Goal: Task Accomplishment & Management: Complete application form

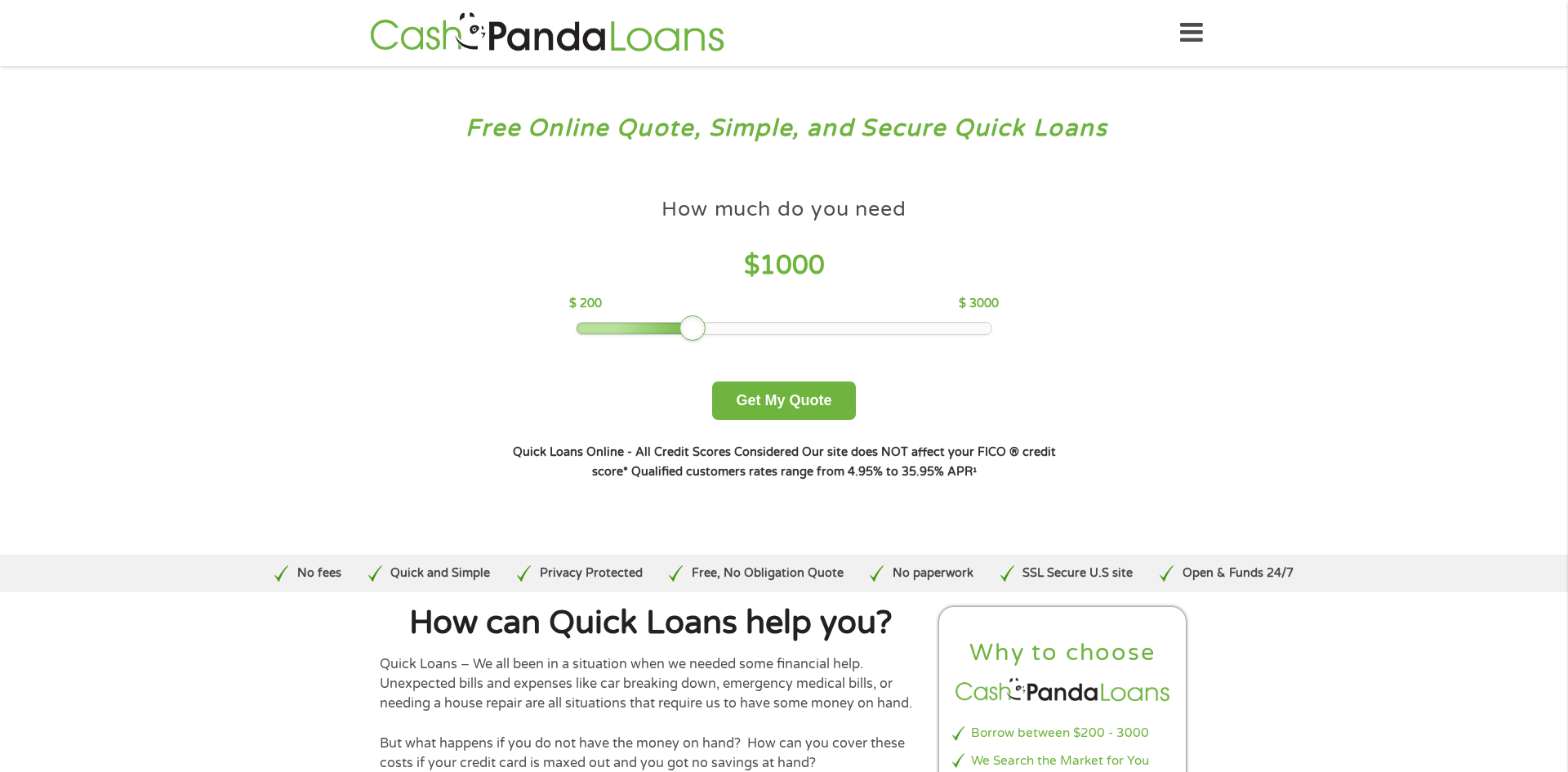
click at [685, 327] on div at bounding box center [692, 328] width 26 height 26
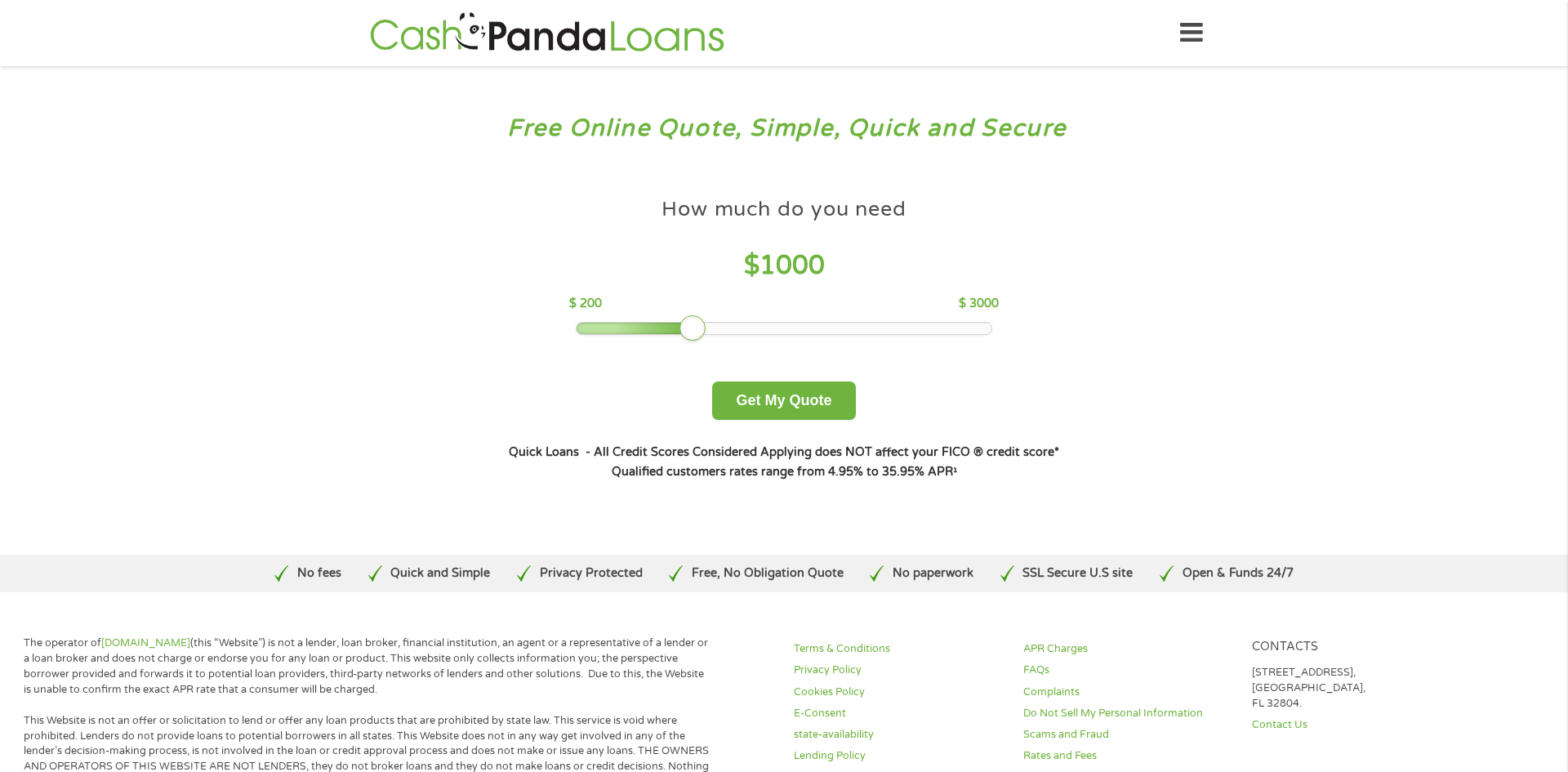
click at [1192, 40] on icon at bounding box center [1192, 33] width 23 height 40
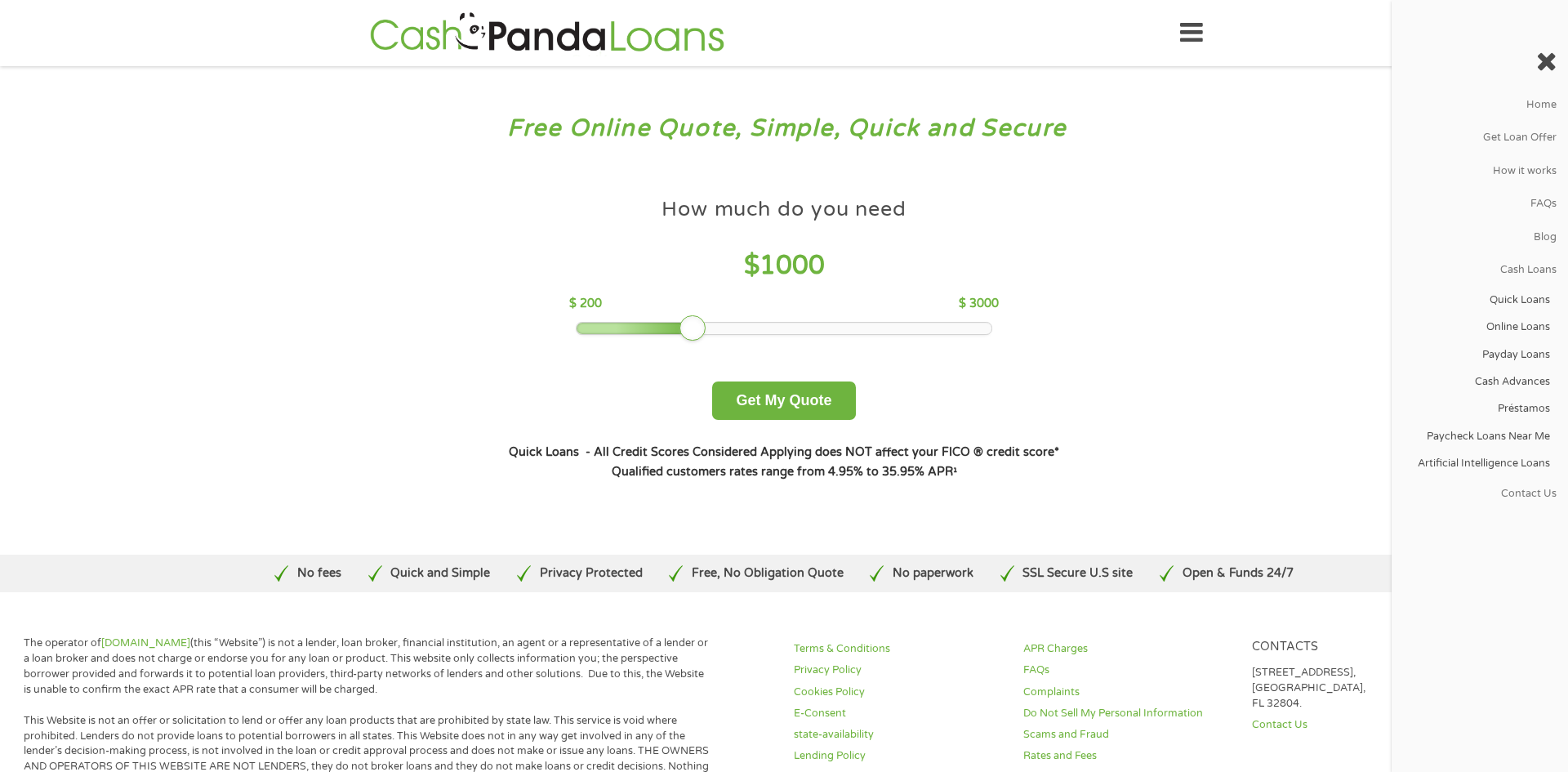
click at [1197, 168] on div "Free Online Quote, Simple, Quick and Secure How much do you need? $300 $500 $75…" at bounding box center [784, 311] width 1568 height 488
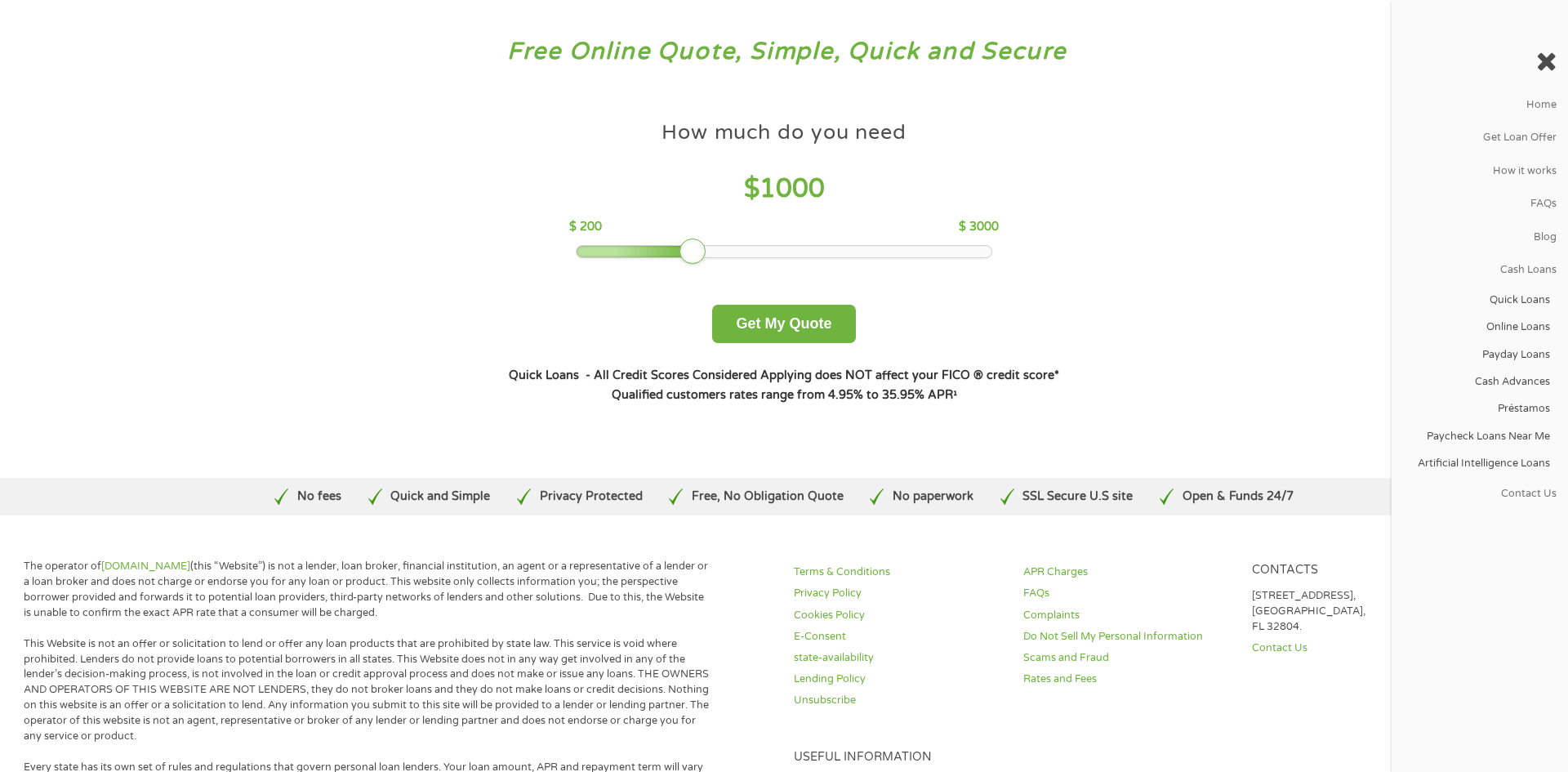
scroll to position [75, 0]
click at [683, 247] on div at bounding box center [692, 253] width 26 height 26
drag, startPoint x: 690, startPoint y: 248, endPoint x: 679, endPoint y: 247, distance: 11.0
click at [679, 247] on div at bounding box center [677, 253] width 26 height 26
click at [778, 327] on button "Get My Quote" at bounding box center [784, 325] width 143 height 39
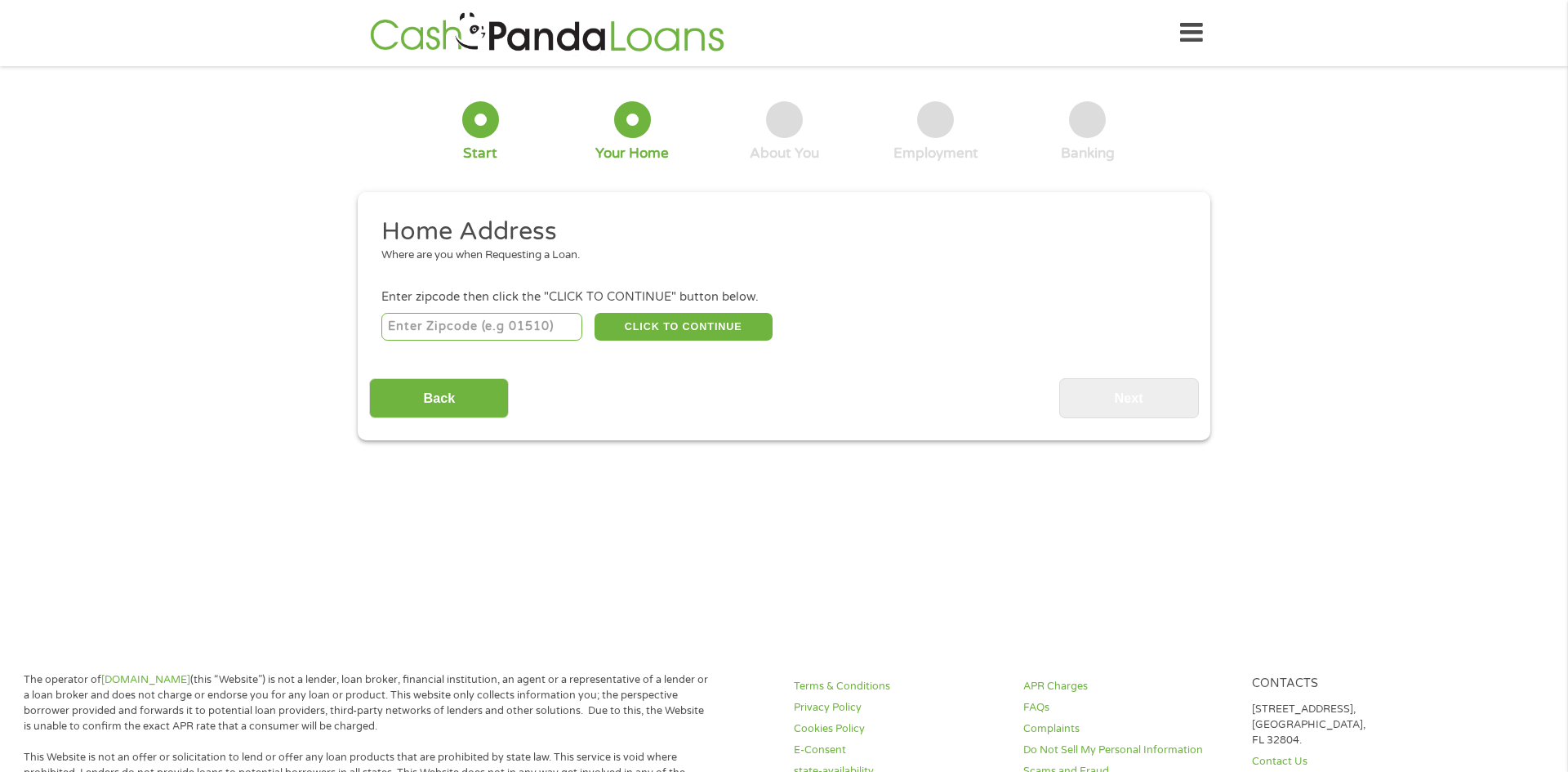
click at [412, 313] on input "number" at bounding box center [481, 326] width 202 height 28
type input "77054"
click at [626, 332] on button "CLICK TO CONTINUE" at bounding box center [683, 326] width 179 height 28
type input "77054"
type input "Houston"
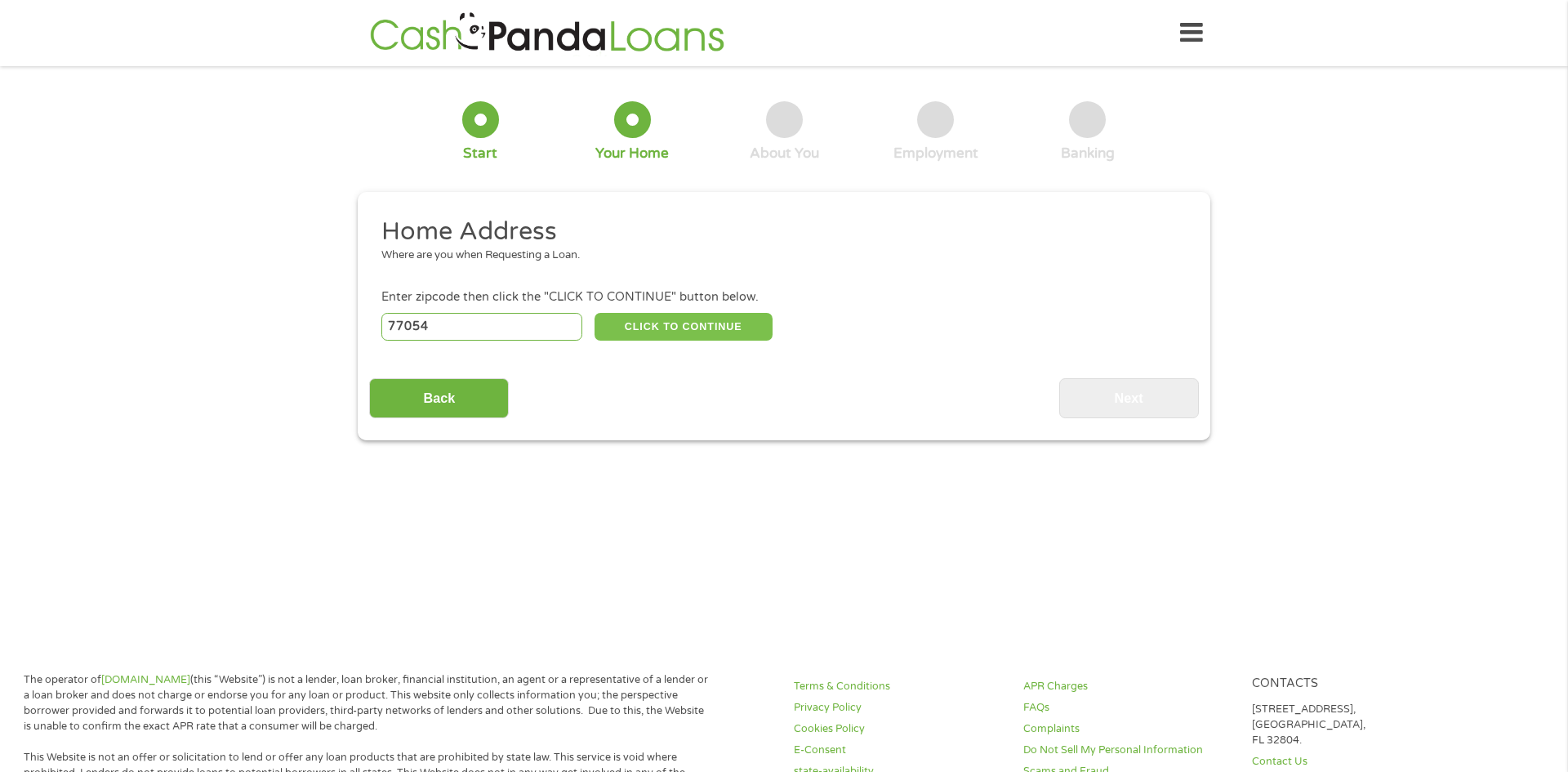
select select "Texas"
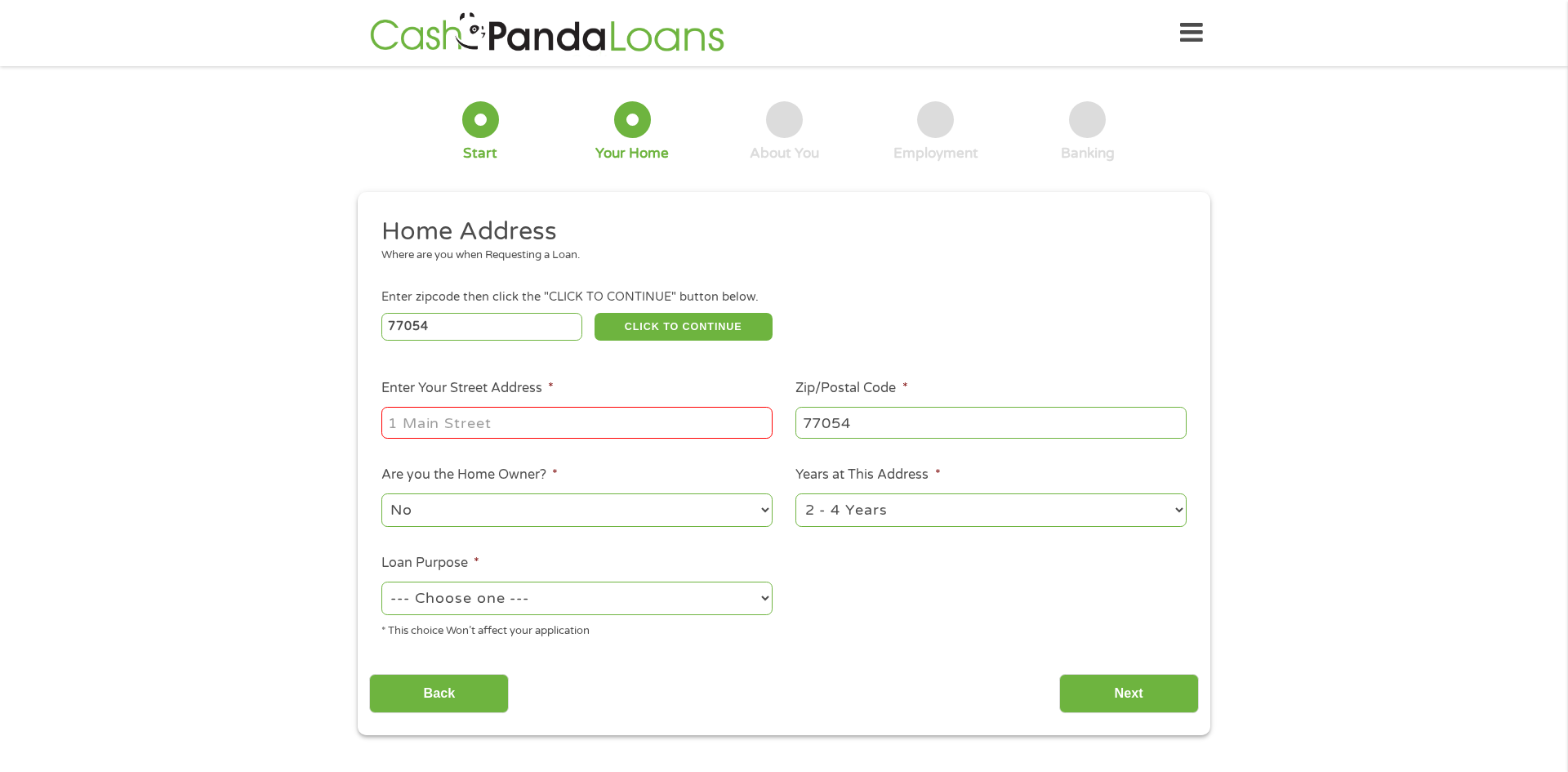
click at [520, 426] on input "Enter Your Street Address *" at bounding box center [576, 423] width 391 height 31
type input "2701 West Bellfort Ave"
click at [764, 511] on select "No Yes" at bounding box center [576, 510] width 391 height 34
click at [381, 495] on select "No Yes" at bounding box center [576, 510] width 391 height 34
click at [1177, 507] on select "1 Year or less 1 - 2 Years 2 - 4 Years Over 4 Years" at bounding box center [990, 510] width 391 height 34
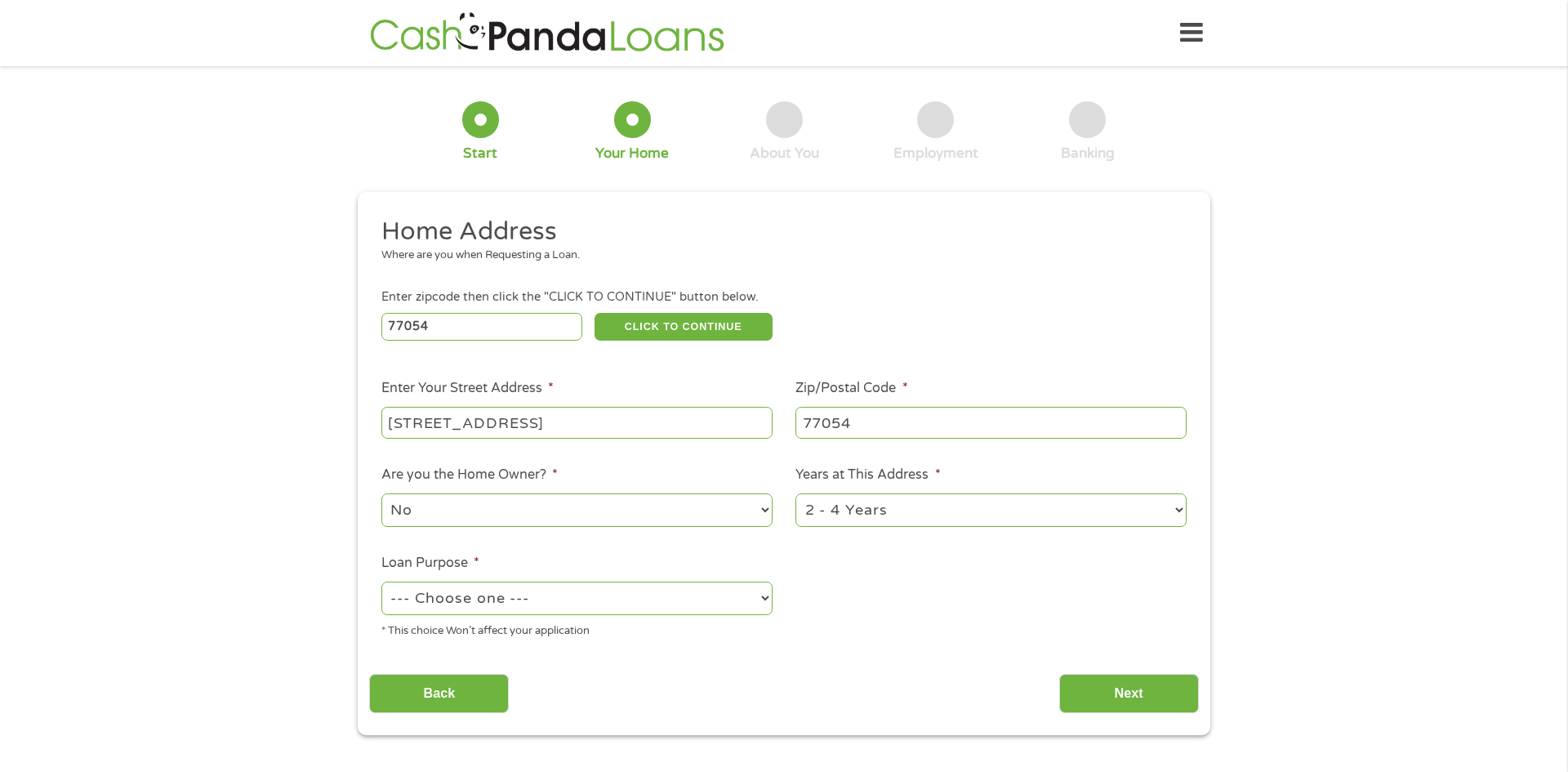
select select "60months"
click at [795, 495] on select "1 Year or less 1 - 2 Years 2 - 4 Years Over 4 Years" at bounding box center [990, 510] width 391 height 34
click at [767, 599] on select "--- Choose one --- Pay Bills Debt Consolidation Home Improvement Major Purchase…" at bounding box center [576, 598] width 391 height 34
click at [381, 583] on select "--- Choose one --- Pay Bills Debt Consolidation Home Improvement Major Purchase…" at bounding box center [576, 598] width 391 height 34
click at [760, 595] on select "--- Choose one --- Pay Bills Debt Consolidation Home Improvement Major Purchase…" at bounding box center [576, 598] width 391 height 34
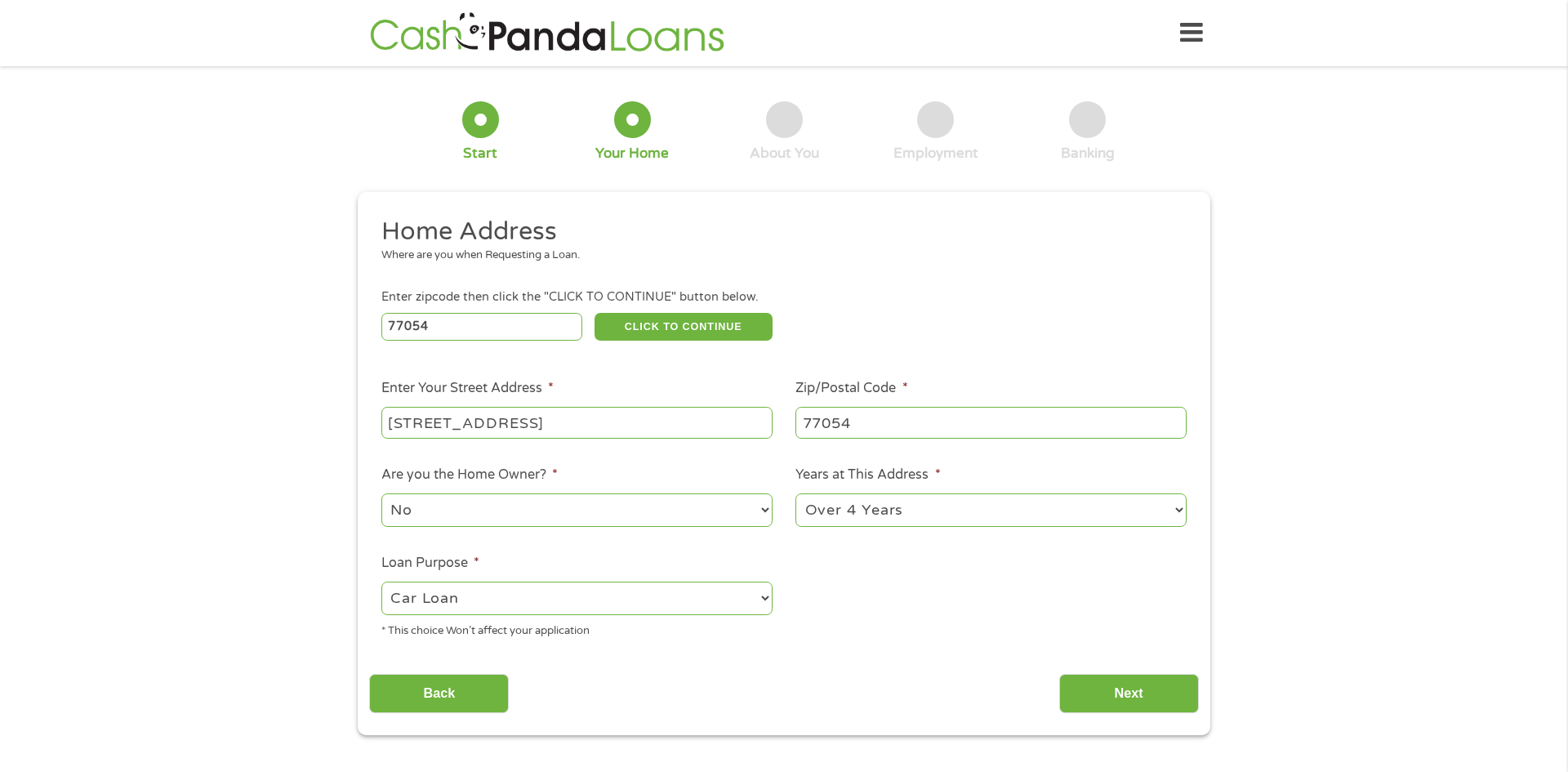
select select "debtconsolidation"
click at [381, 583] on select "--- Choose one --- Pay Bills Debt Consolidation Home Improvement Major Purchase…" at bounding box center [576, 598] width 391 height 34
click at [1157, 704] on input "Next" at bounding box center [1129, 693] width 140 height 40
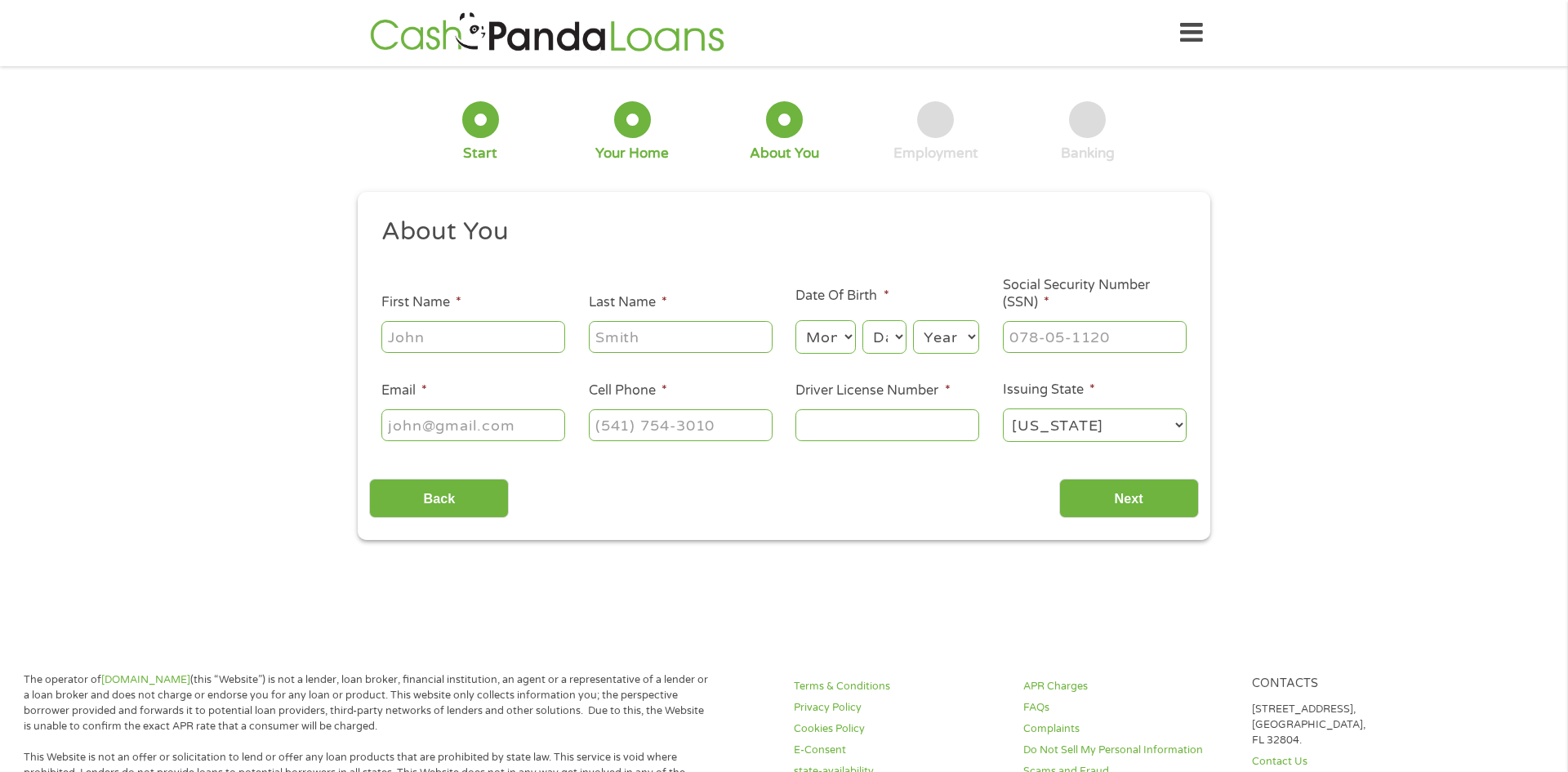
scroll to position [7, 7]
click at [412, 338] on input "First Name *" at bounding box center [473, 337] width 183 height 31
type input "l"
type input "LaNeettra"
click at [605, 338] on input "Last Name *" at bounding box center [680, 337] width 183 height 31
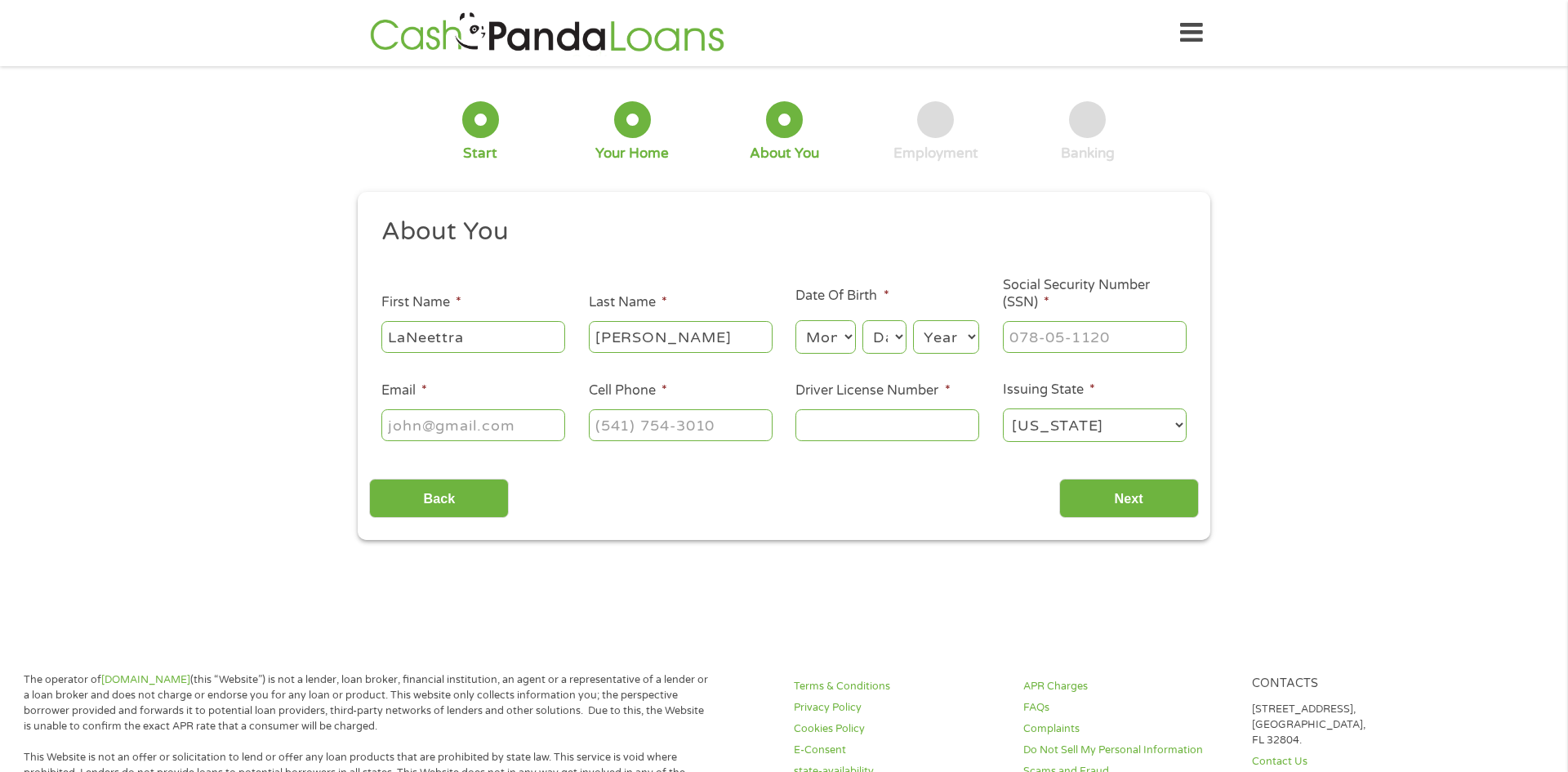
type input "DeBose"
click at [848, 336] on select "Month 1 2 3 4 5 6 7 8 9 10 11 12" at bounding box center [825, 337] width 60 height 34
select select "7"
click at [795, 320] on select "Month 1 2 3 4 5 6 7 8 9 10 11 12" at bounding box center [825, 337] width 60 height 34
click at [901, 338] on select "Day 1 2 3 4 5 6 7 8 9 10 11 12 13 14 15 16 17 18 19 20 21 22 23 24 25 26 27 28 …" at bounding box center [885, 337] width 44 height 34
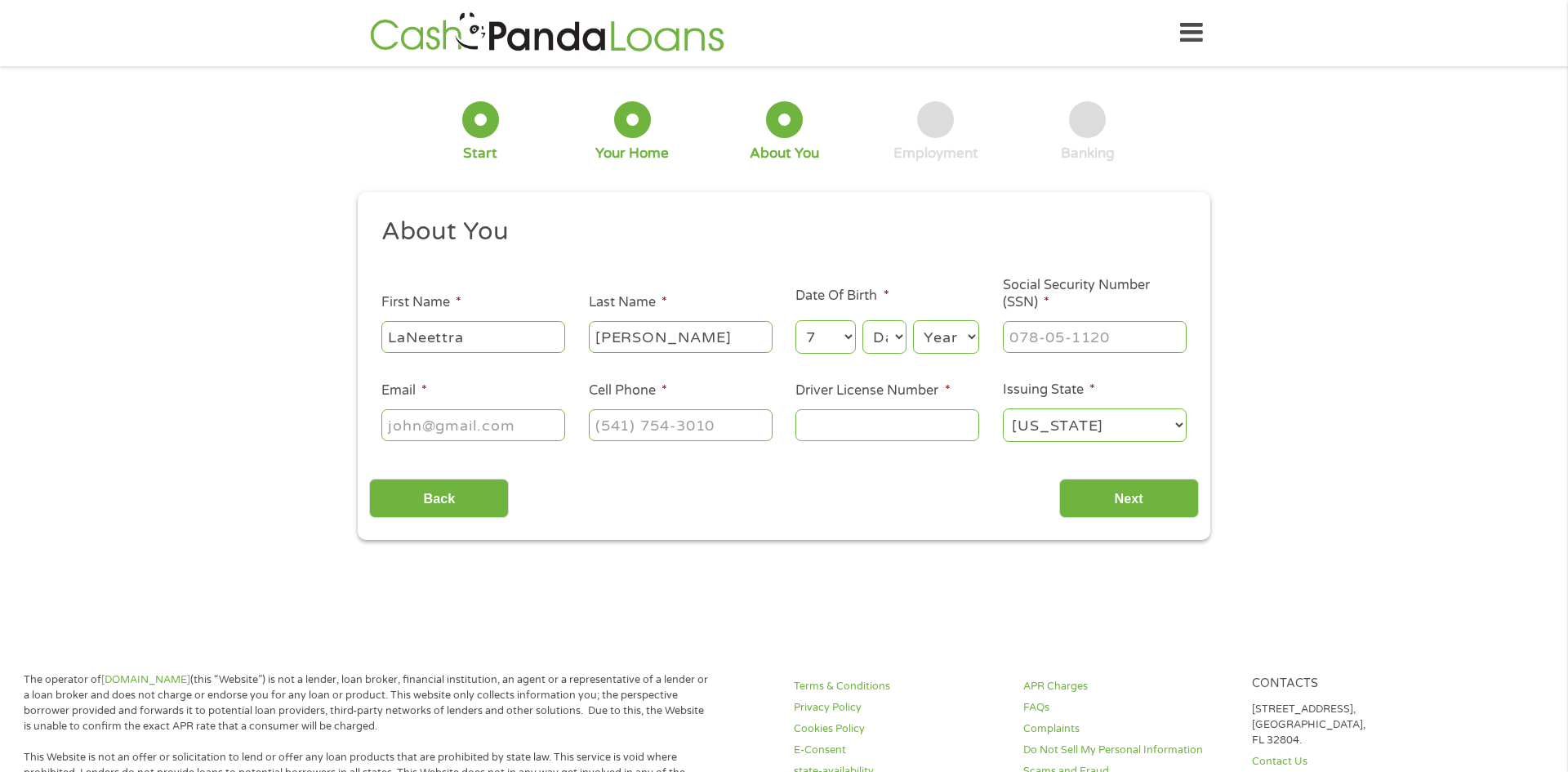
select select "19"
click at [863, 320] on select "Day 1 2 3 4 5 6 7 8 9 10 11 12 13 14 15 16 17 18 19 20 21 22 23 24 25 26 27 28 …" at bounding box center [885, 337] width 44 height 34
click at [977, 333] on select "Year 2007 2006 2005 2004 2003 2002 2001 2000 1999 1998 1997 1996 1995 1994 1993…" at bounding box center [946, 337] width 67 height 34
select select "1975"
click at [913, 320] on select "Year 2007 2006 2005 2004 2003 2002 2001 2000 1999 1998 1997 1996 1995 1994 1993…" at bounding box center [946, 337] width 67 height 34
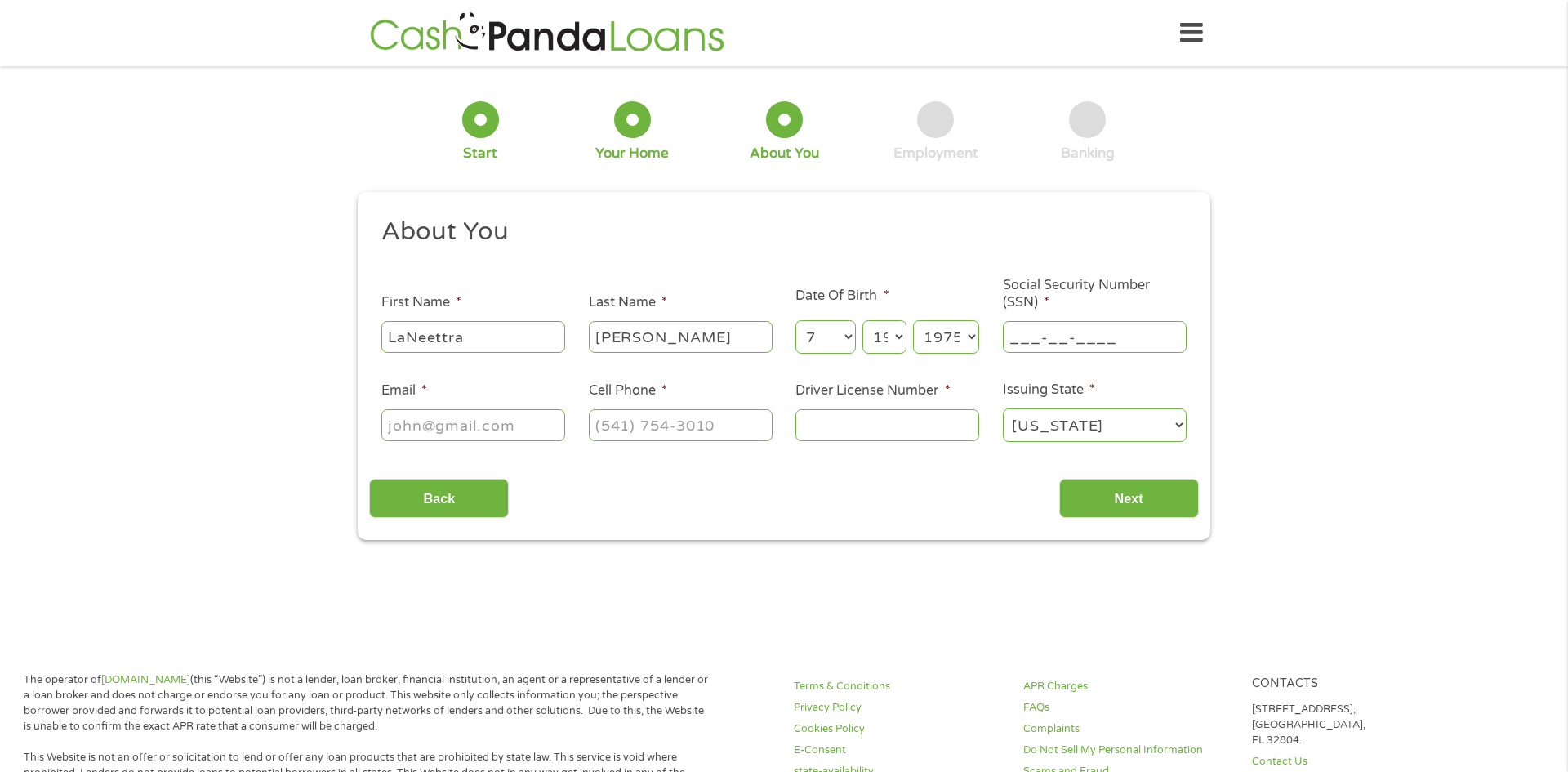
click at [1056, 331] on input "___-__-____" at bounding box center [1094, 337] width 183 height 31
type input "436-69-7497"
click at [933, 417] on input "Driver License Number *" at bounding box center [887, 425] width 183 height 31
type input "33908213"
click at [736, 429] on input "(___) ___-____" at bounding box center [680, 425] width 183 height 31
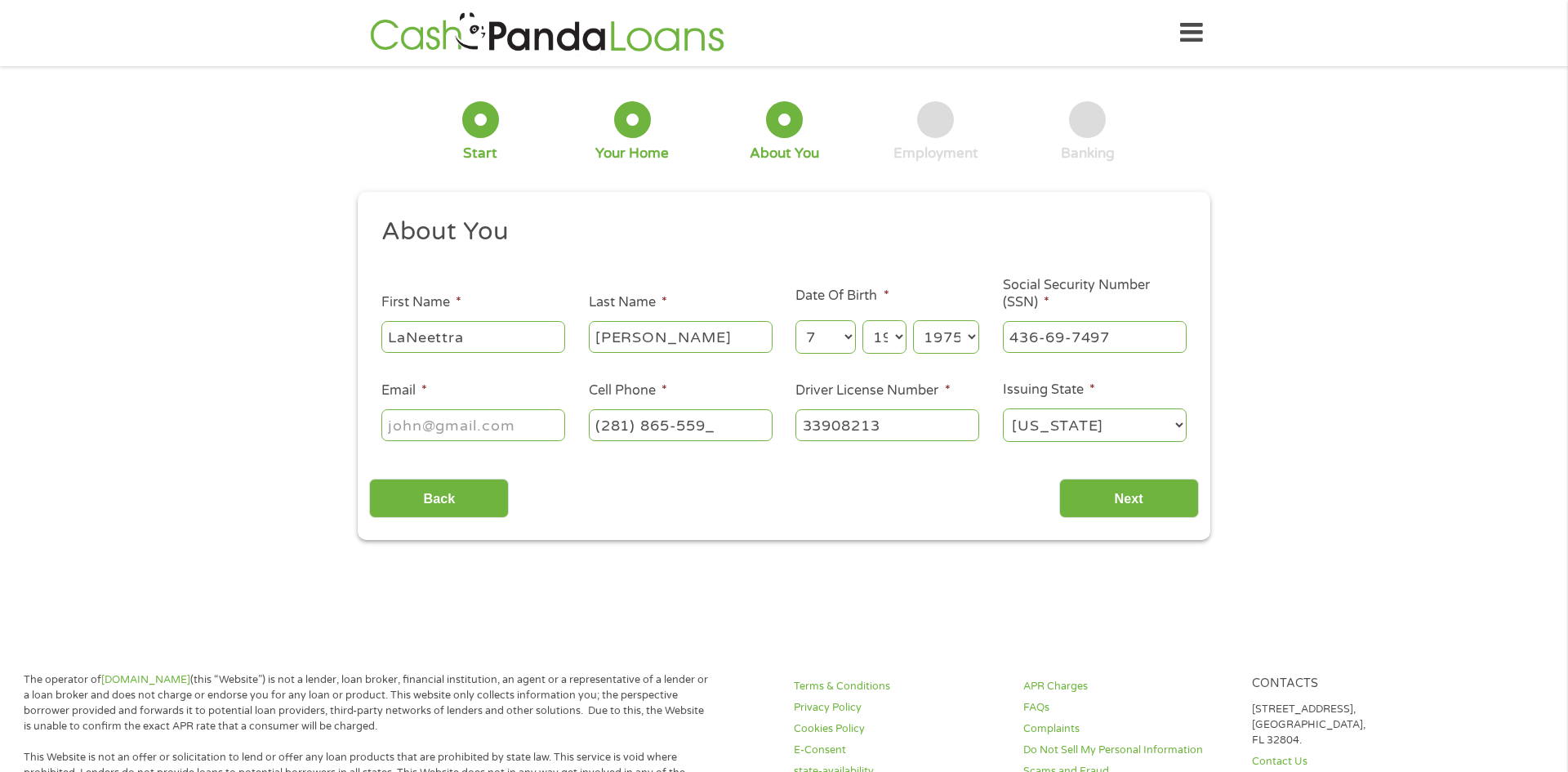
type input "(281) 865-5597"
click at [468, 417] on input "Email *" at bounding box center [473, 425] width 183 height 31
type input "laneettradebose@yahoo.com"
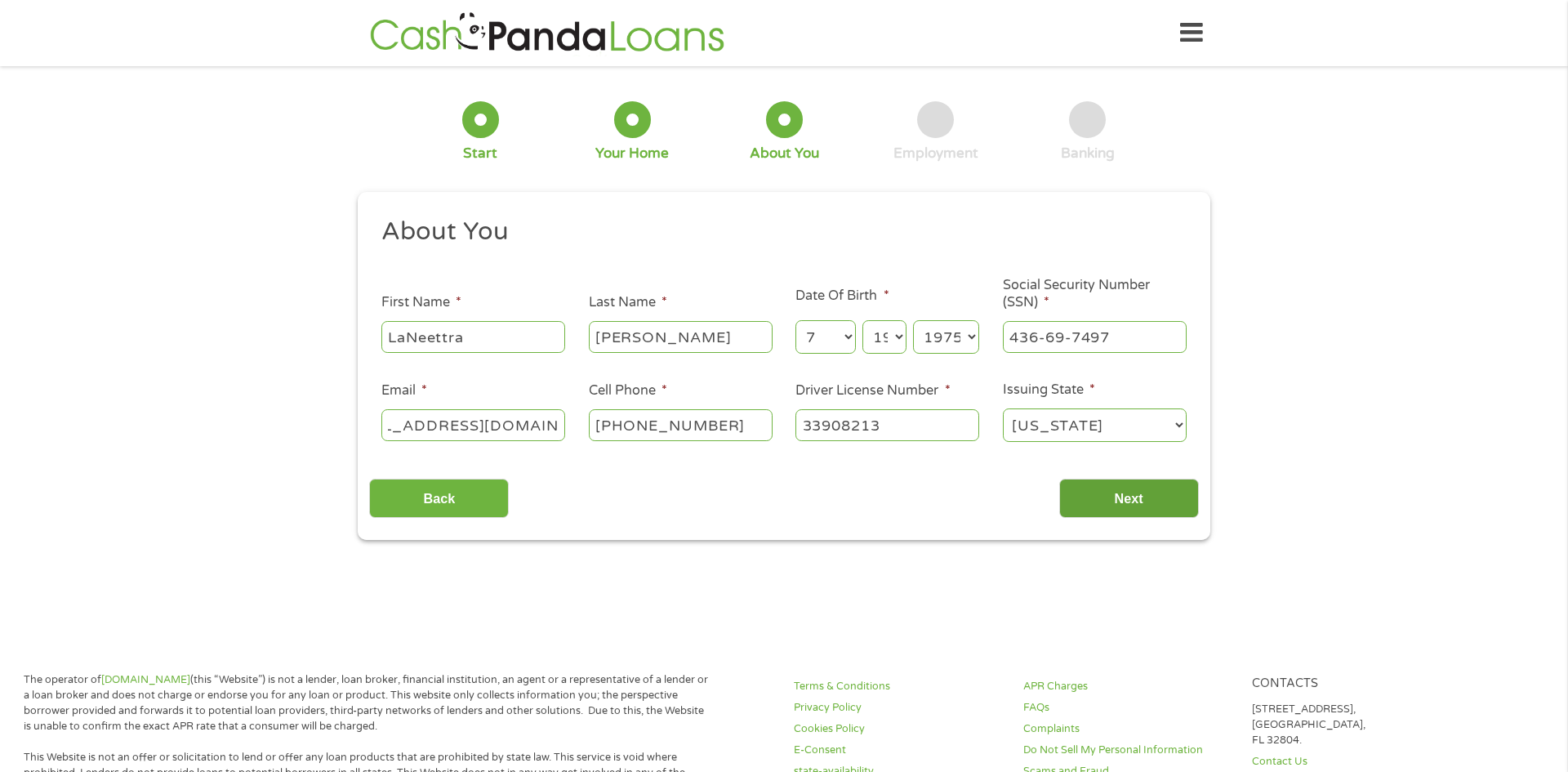
click at [1095, 493] on input "Next" at bounding box center [1129, 498] width 140 height 40
click at [1125, 497] on input "Next" at bounding box center [1129, 498] width 140 height 40
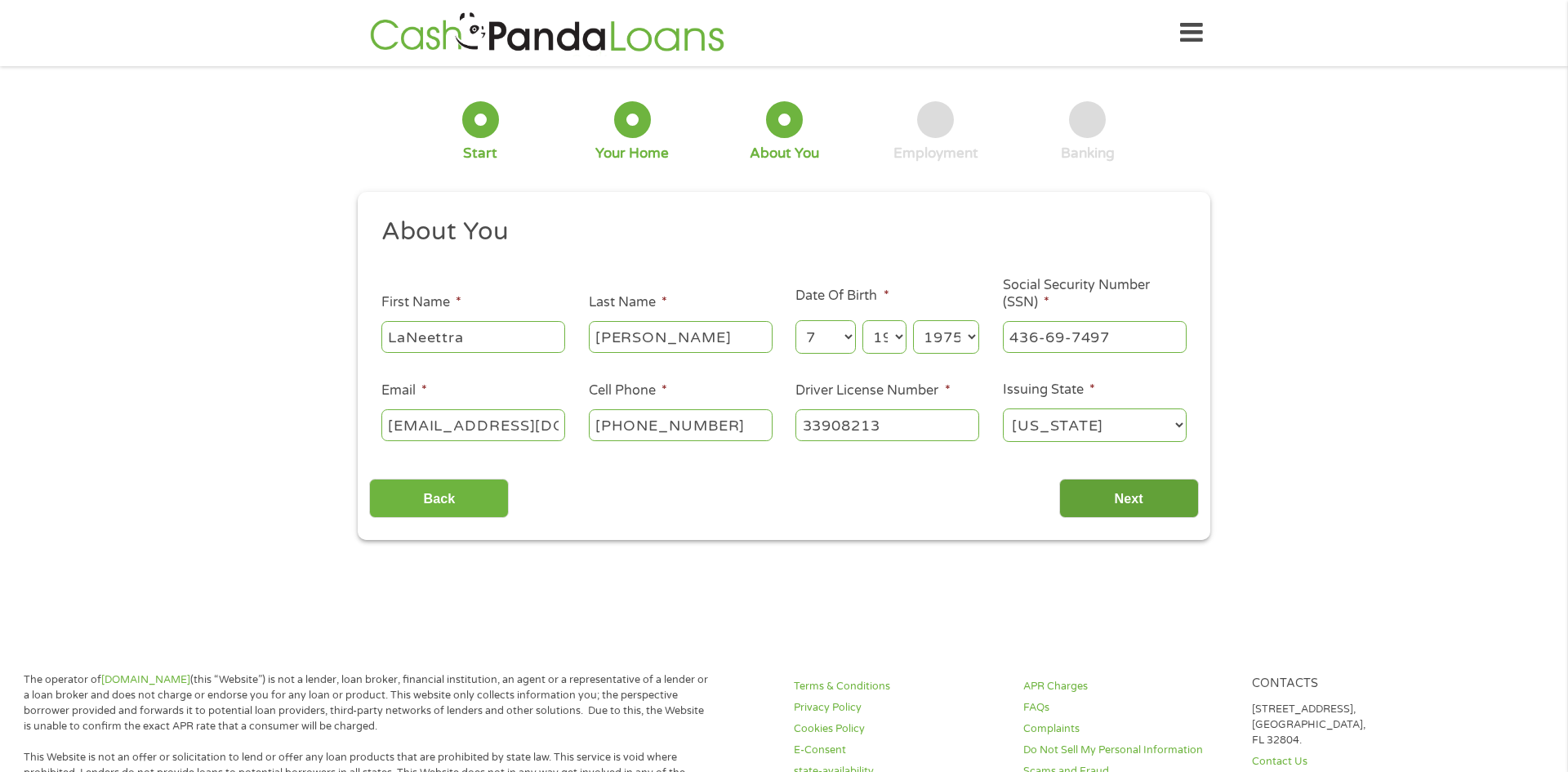
click at [1153, 502] on input "Next" at bounding box center [1129, 498] width 140 height 40
click at [1125, 493] on input "Next" at bounding box center [1129, 498] width 140 height 40
click at [1130, 343] on input "436-69-7497" at bounding box center [1094, 337] width 183 height 31
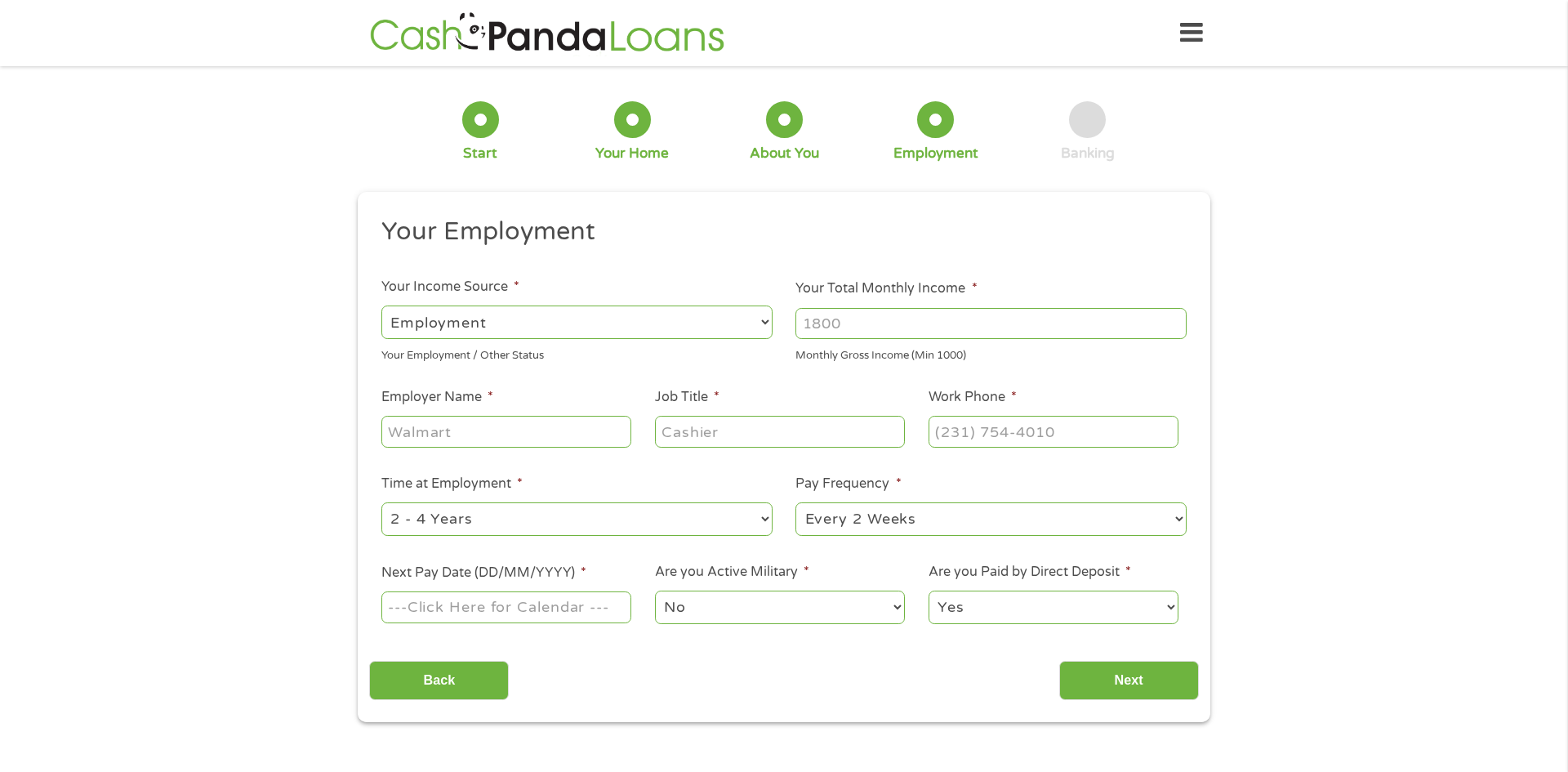
scroll to position [7, 7]
click at [1175, 518] on select "--- Choose one --- Every 2 Weeks Every Week Monthly Semi-Monthly" at bounding box center [990, 519] width 391 height 34
select select "semimonthly"
click at [795, 503] on select "--- Choose one --- Every 2 Weeks Every Week Monthly Semi-Monthly" at bounding box center [990, 519] width 391 height 34
click at [491, 602] on input "Next Pay Date (DD/MM/YYYY) *" at bounding box center [506, 607] width 250 height 31
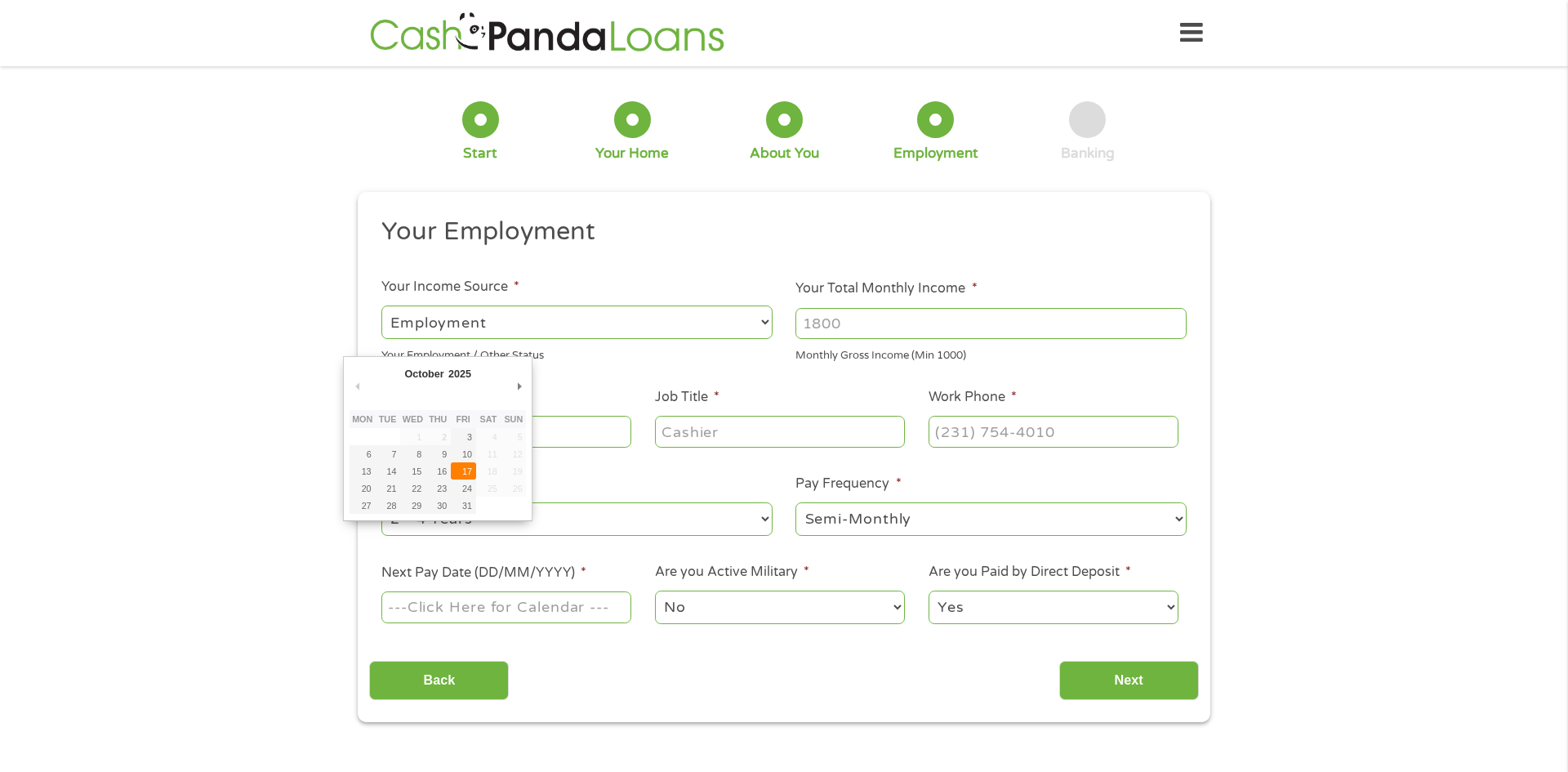
type input "17/10/2025"
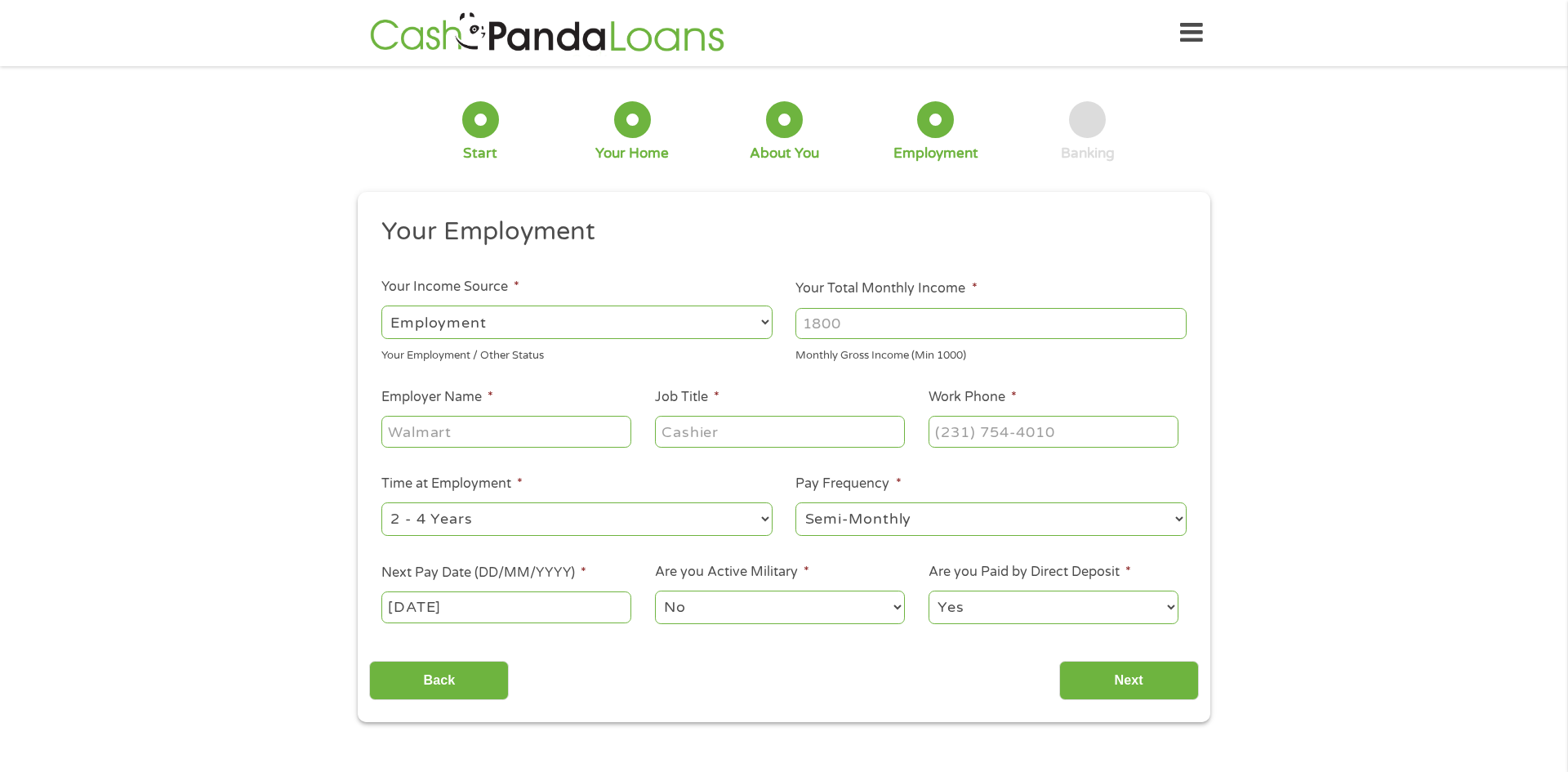
click at [851, 324] on input "Your Total Monthly Income *" at bounding box center [990, 323] width 391 height 31
type input "2"
type input "2400"
click at [569, 428] on input "Employer Name *" at bounding box center [506, 431] width 250 height 31
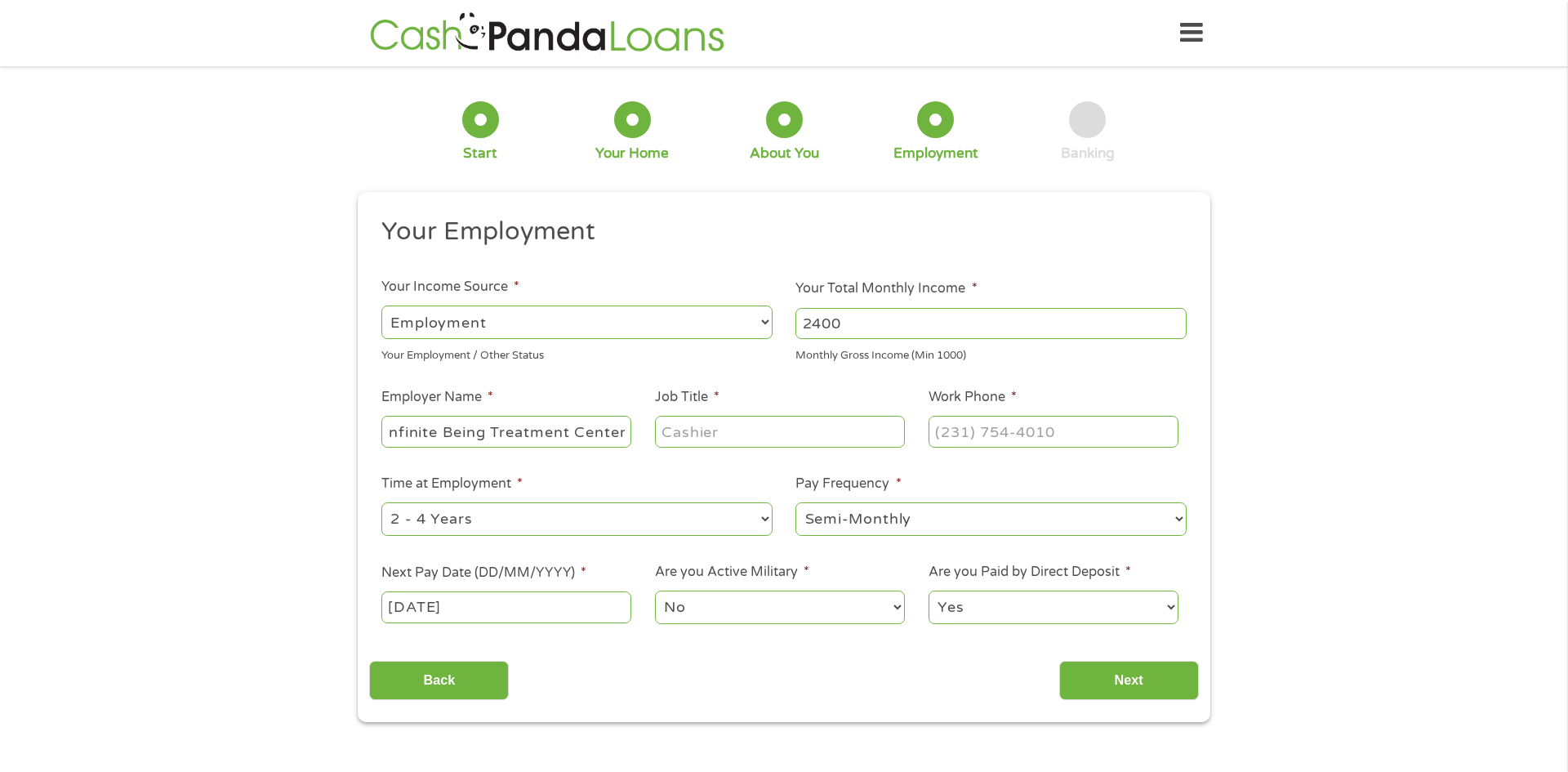
type input "Infinite Being Treatment Center"
click at [702, 434] on input "Job Title *" at bounding box center [780, 431] width 250 height 31
type input "Therapist"
click at [939, 423] on input "(___) ___-____" at bounding box center [1053, 431] width 250 height 31
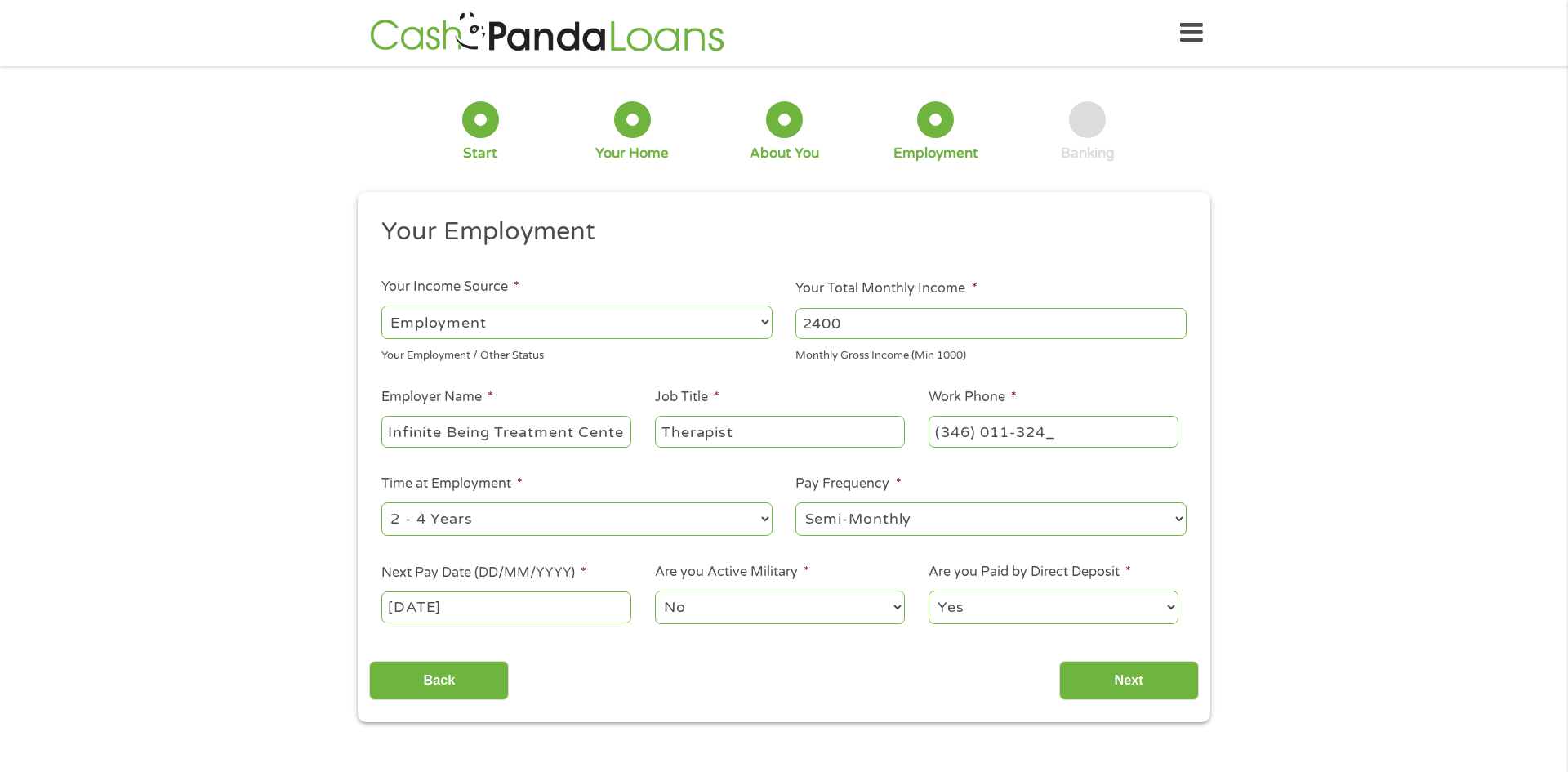
type input "(346) 011-3244"
click at [536, 514] on select "--- Choose one --- 1 Year or less 1 - 2 Years 2 - 4 Years Over 4 Years" at bounding box center [576, 519] width 391 height 34
select select "12months"
click at [381, 503] on select "--- Choose one --- 1 Year or less 1 - 2 Years 2 - 4 Years Over 4 Years" at bounding box center [576, 519] width 391 height 34
click at [493, 613] on input "17/10/2025" at bounding box center [506, 607] width 250 height 31
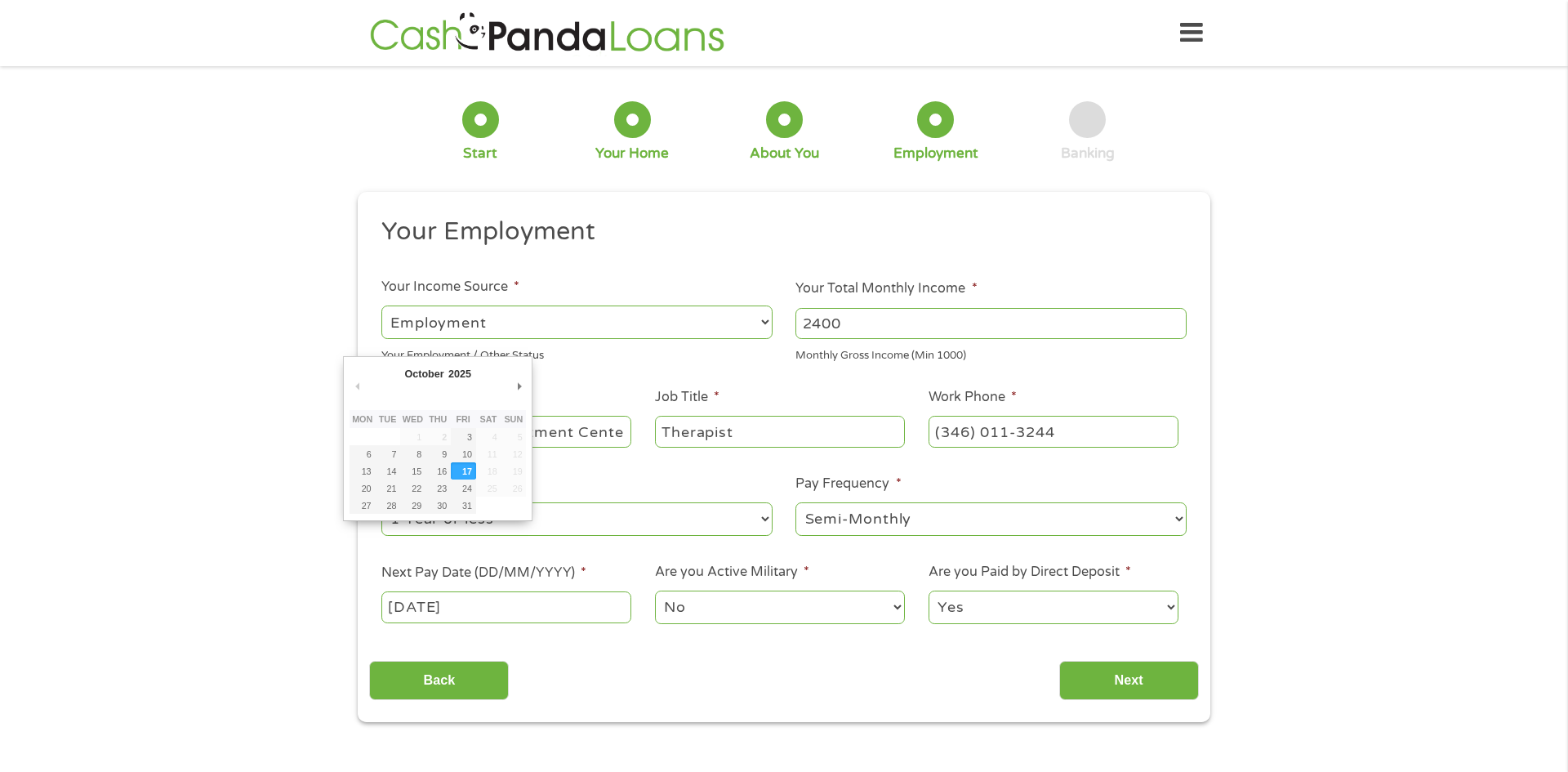
click at [401, 601] on input "17/10/2025" at bounding box center [506, 607] width 250 height 31
click at [1132, 671] on input "Next" at bounding box center [1129, 680] width 140 height 40
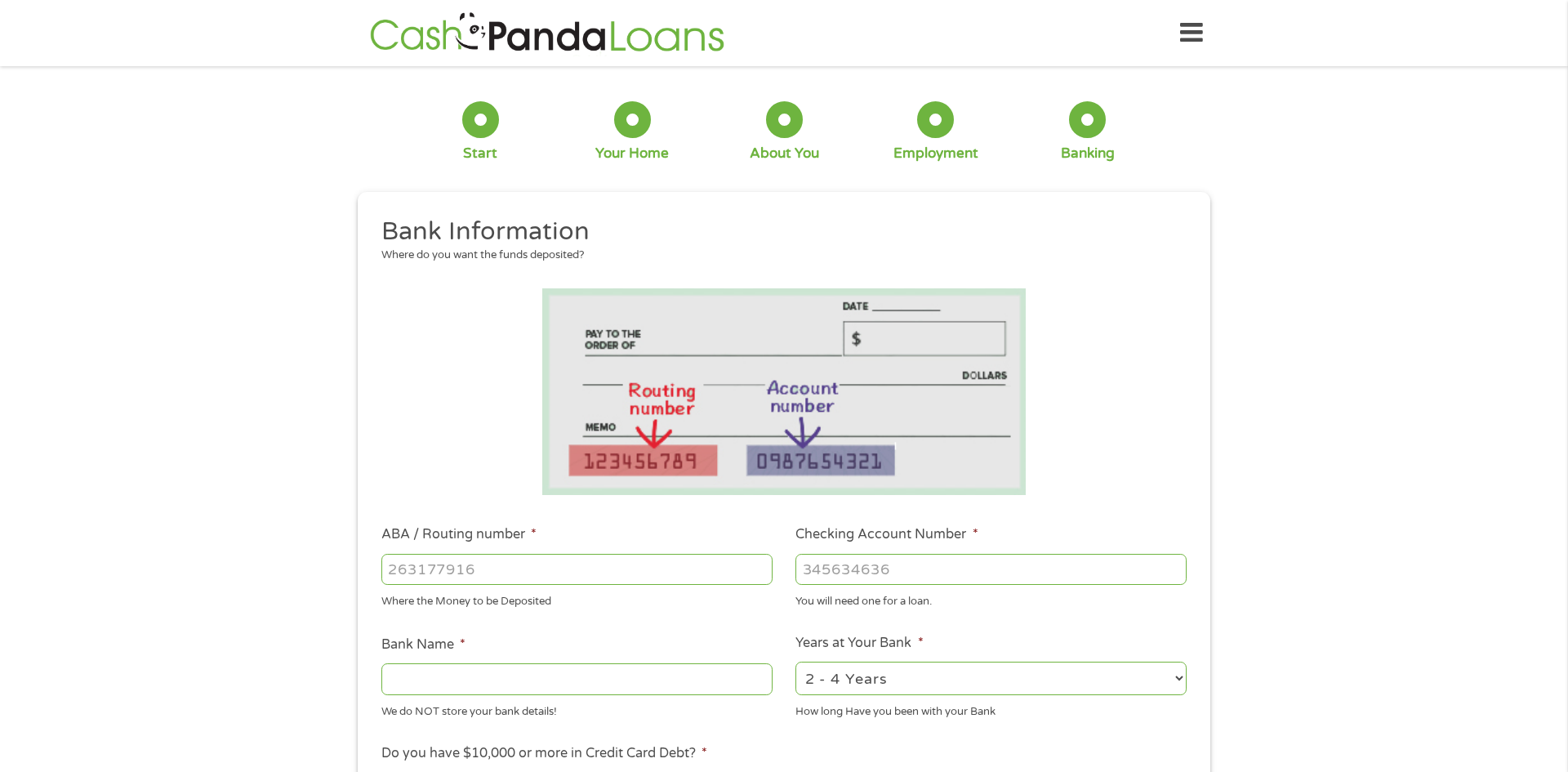
scroll to position [7, 7]
click at [729, 575] on input "ABA / Routing number *" at bounding box center [576, 569] width 391 height 31
type input "111"
click at [636, 689] on input "Bank Name *" at bounding box center [576, 678] width 391 height 31
type input "Chase Bank"
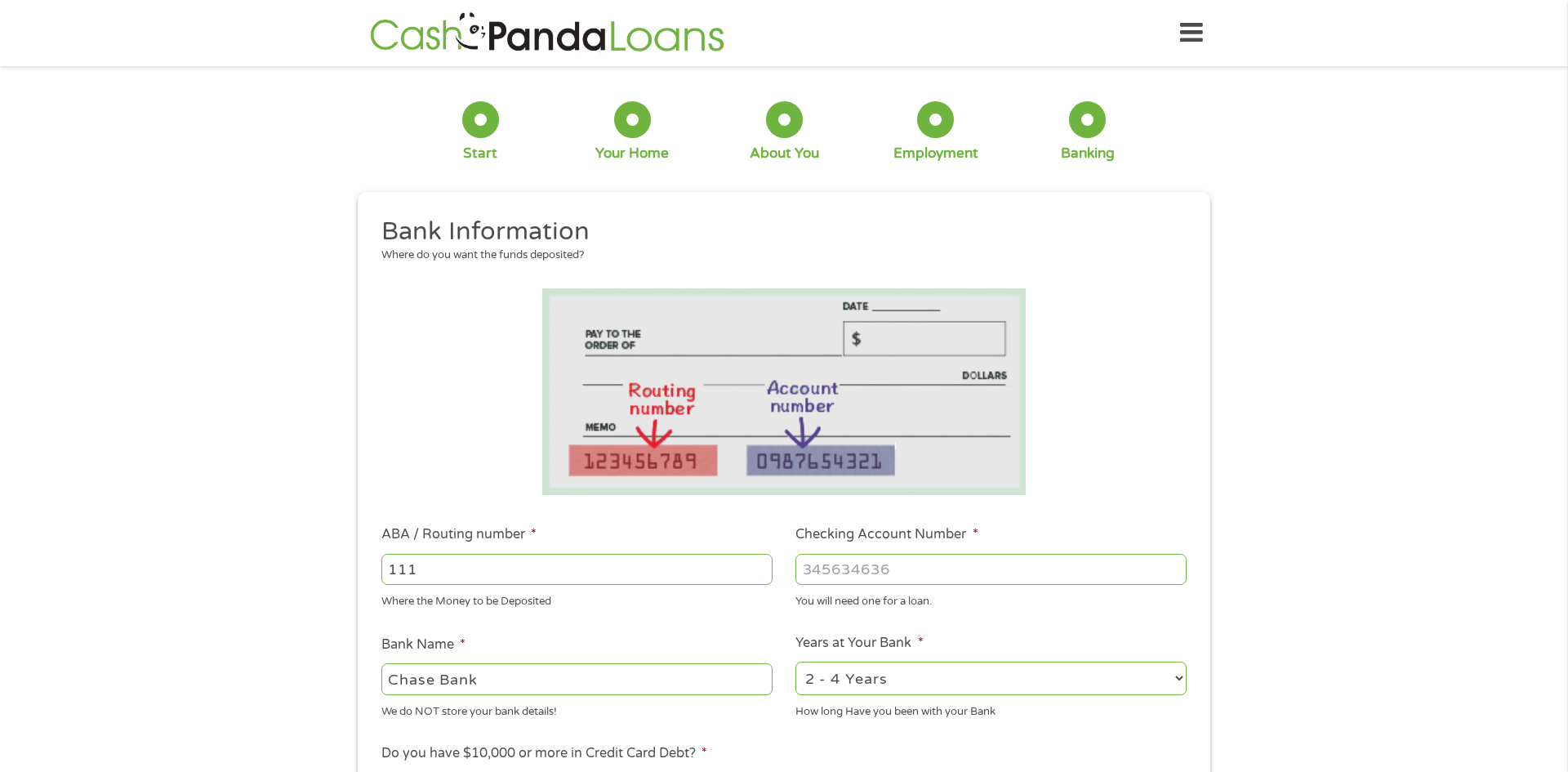
click at [1183, 681] on select "2 - 4 Years 6 - 12 Months 1 - 2 Years Over 4 Years" at bounding box center [990, 678] width 391 height 34
select select "24months"
click at [795, 662] on select "2 - 4 Years 6 - 12 Months 1 - 2 Years Over 4 Years" at bounding box center [990, 678] width 391 height 34
click at [751, 552] on div "111" at bounding box center [576, 568] width 391 height 38
click at [518, 557] on input "111" at bounding box center [576, 569] width 391 height 31
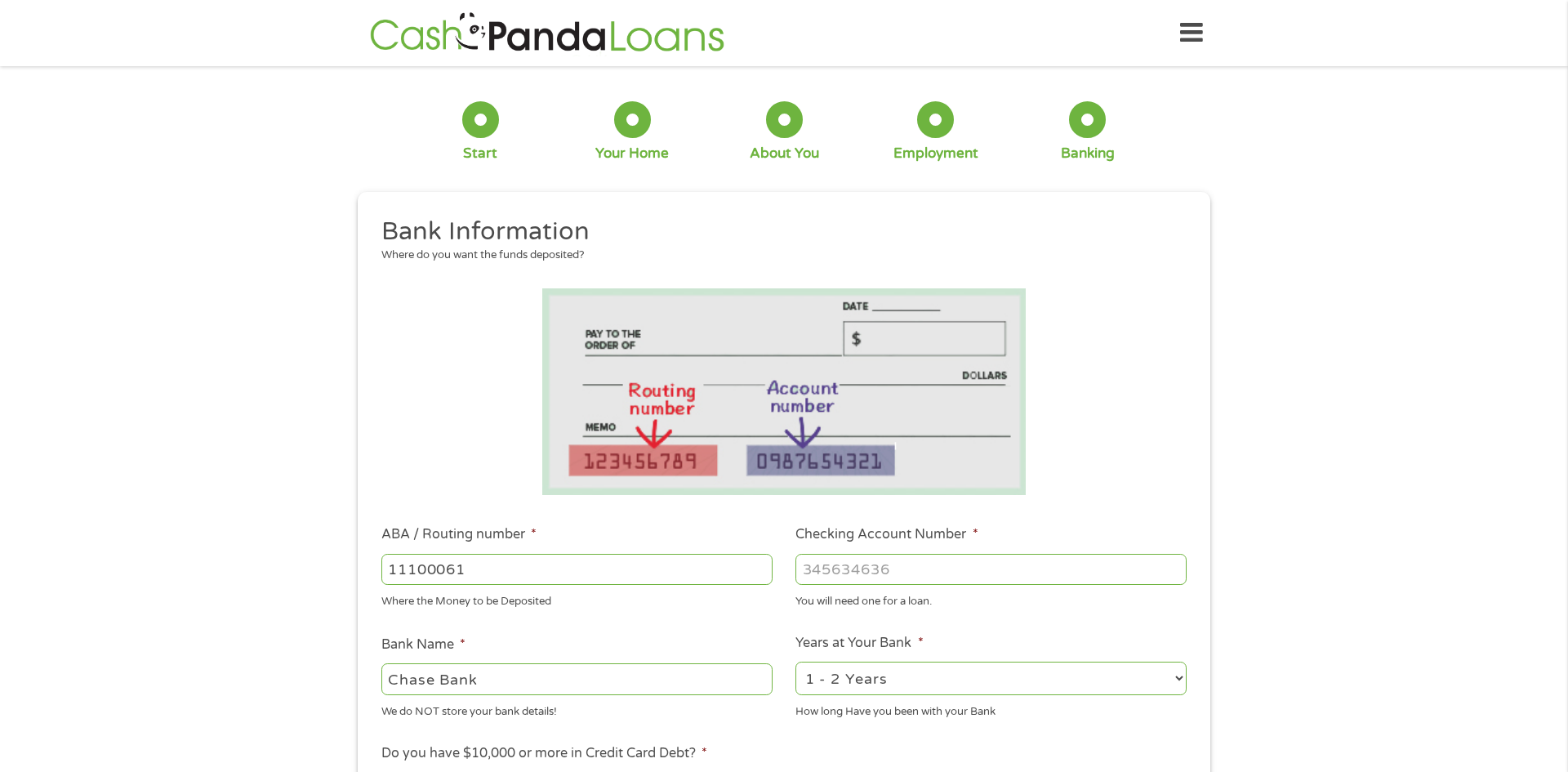
type input "111000614"
type input "JPMORGAN CHASE BANK NA"
type input "111000614"
click at [838, 569] on input "Checking Account Number *" at bounding box center [990, 569] width 391 height 31
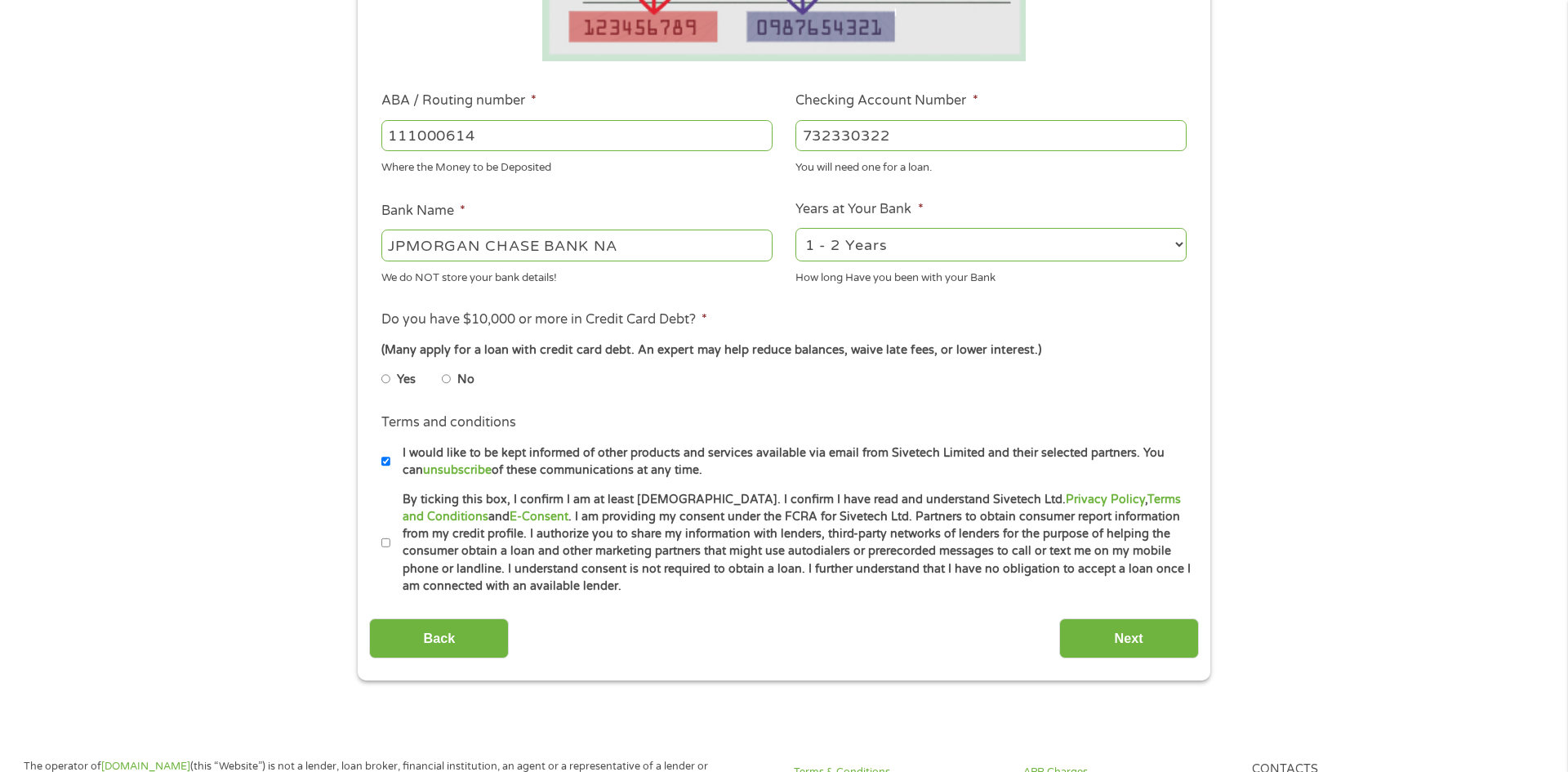
scroll to position [436, 0]
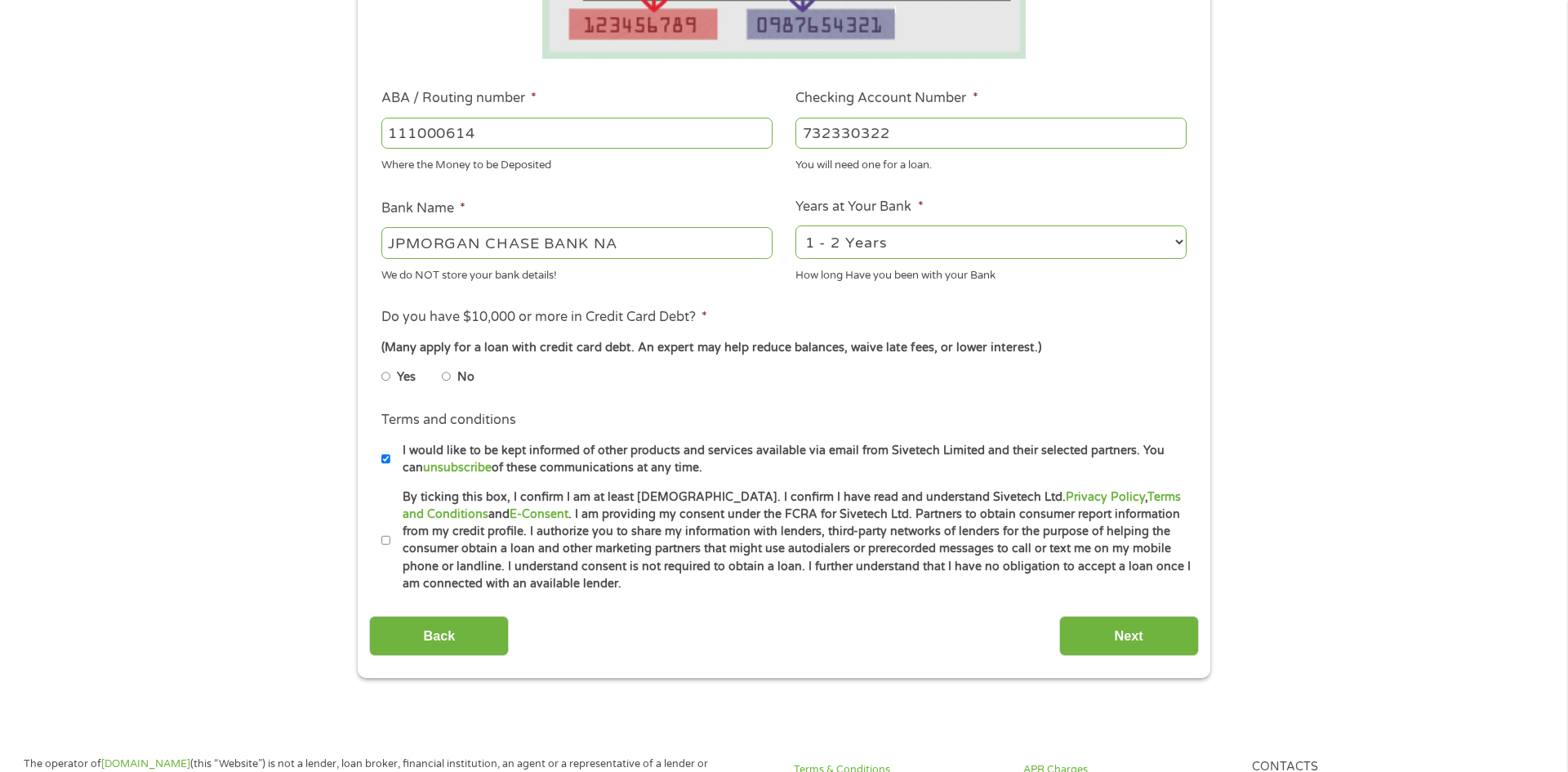
type input "732330322"
click at [450, 377] on input "No" at bounding box center [447, 376] width 10 height 26
radio input "true"
click at [390, 538] on input "By ticking this box, I confirm I am at least 18 years old. I confirm I have rea…" at bounding box center [386, 540] width 10 height 26
checkbox input "true"
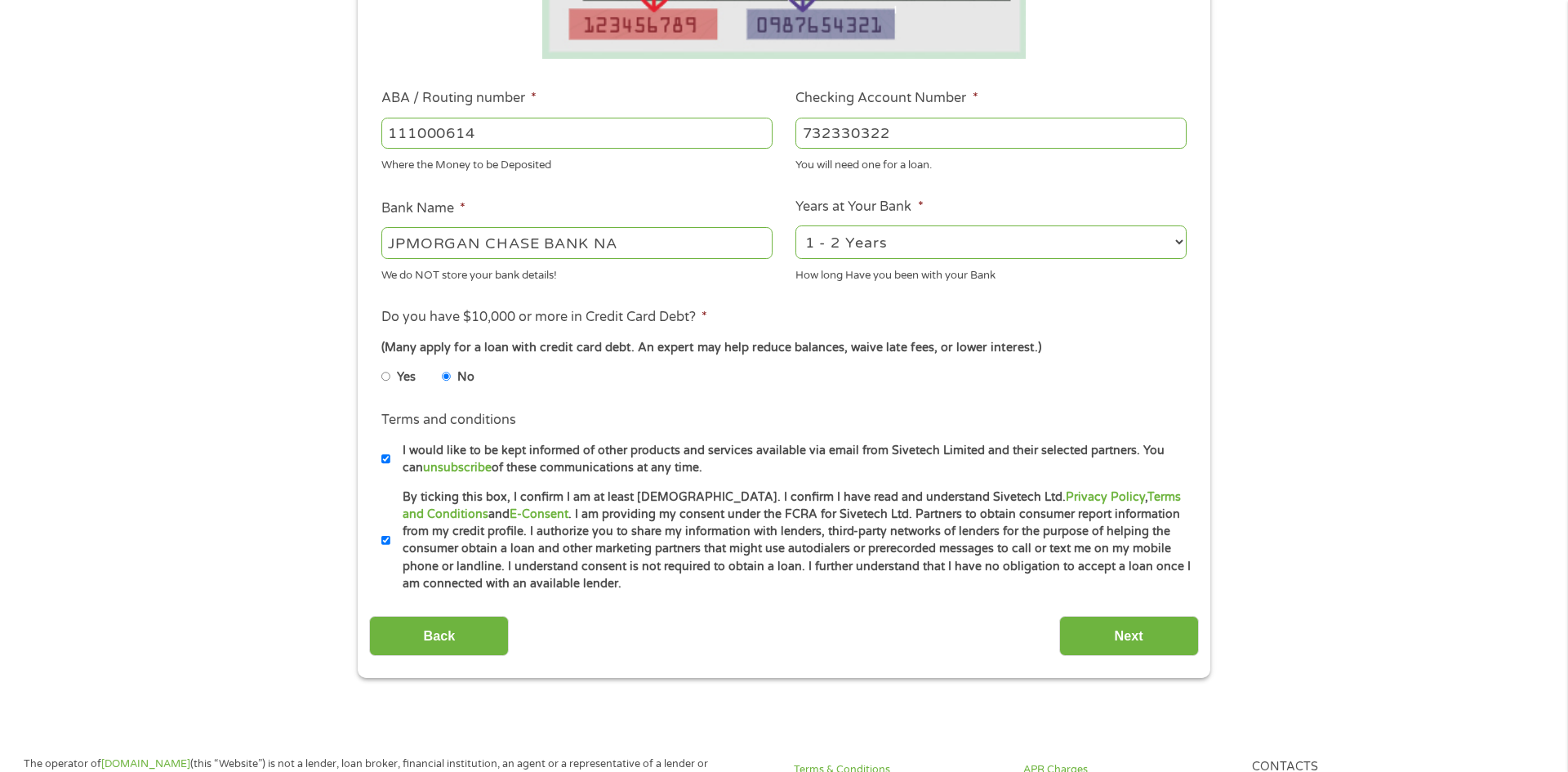
click at [1087, 613] on div "Back Next" at bounding box center [784, 629] width 829 height 51
click at [1093, 633] on input "Next" at bounding box center [1129, 635] width 140 height 40
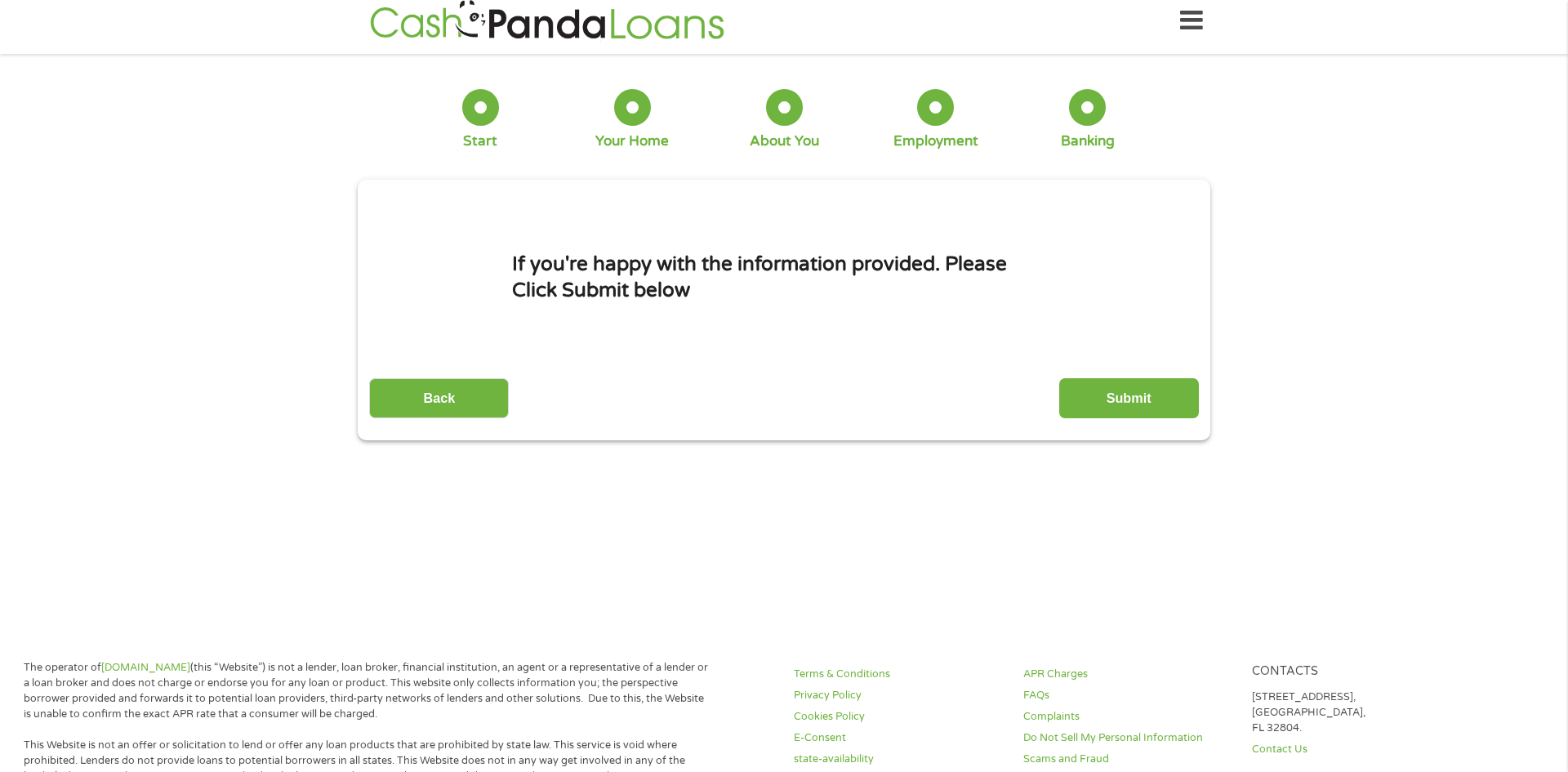
scroll to position [0, 0]
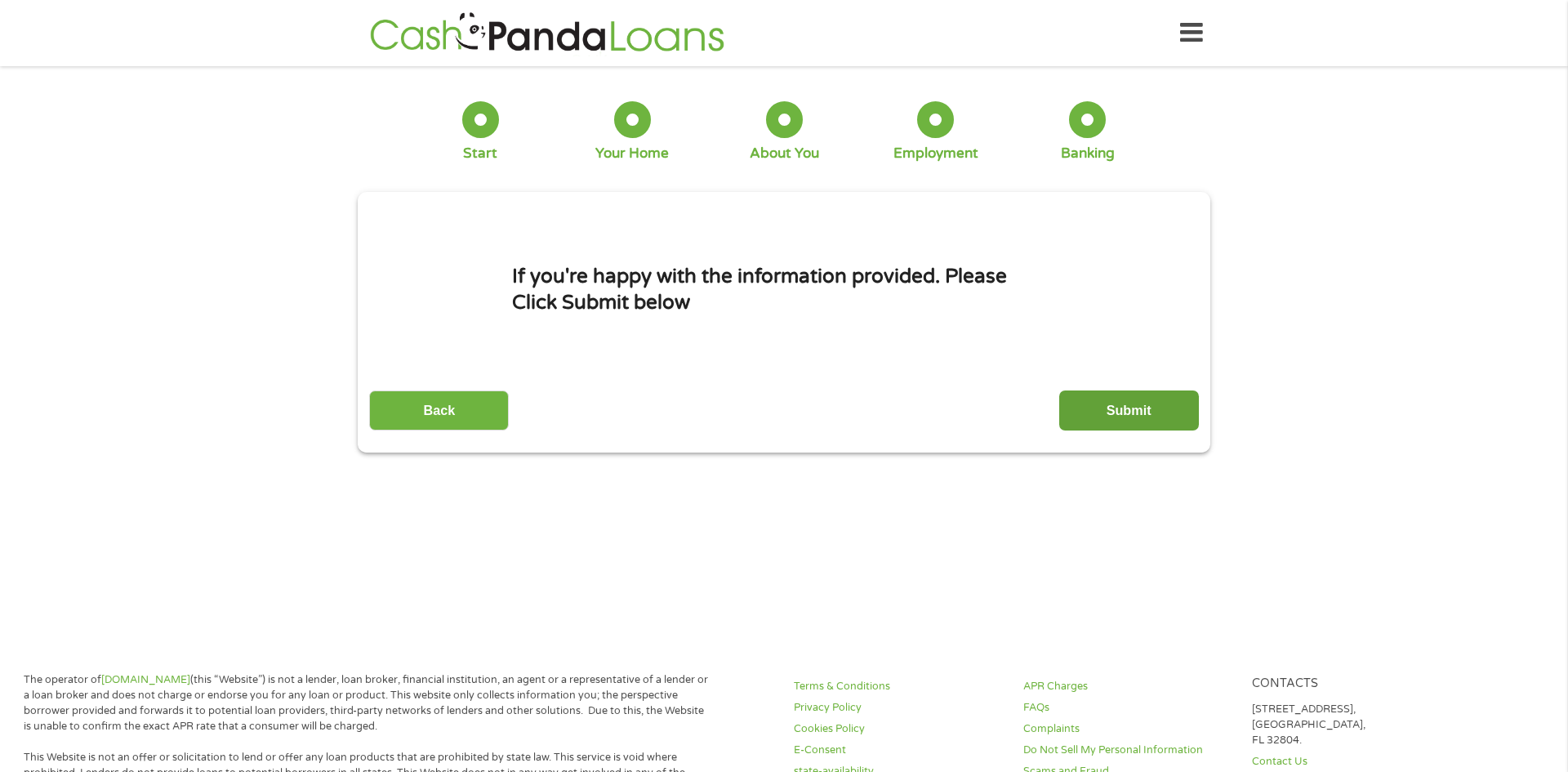
click at [1083, 406] on input "Submit" at bounding box center [1129, 410] width 140 height 40
